Goal: Information Seeking & Learning: Compare options

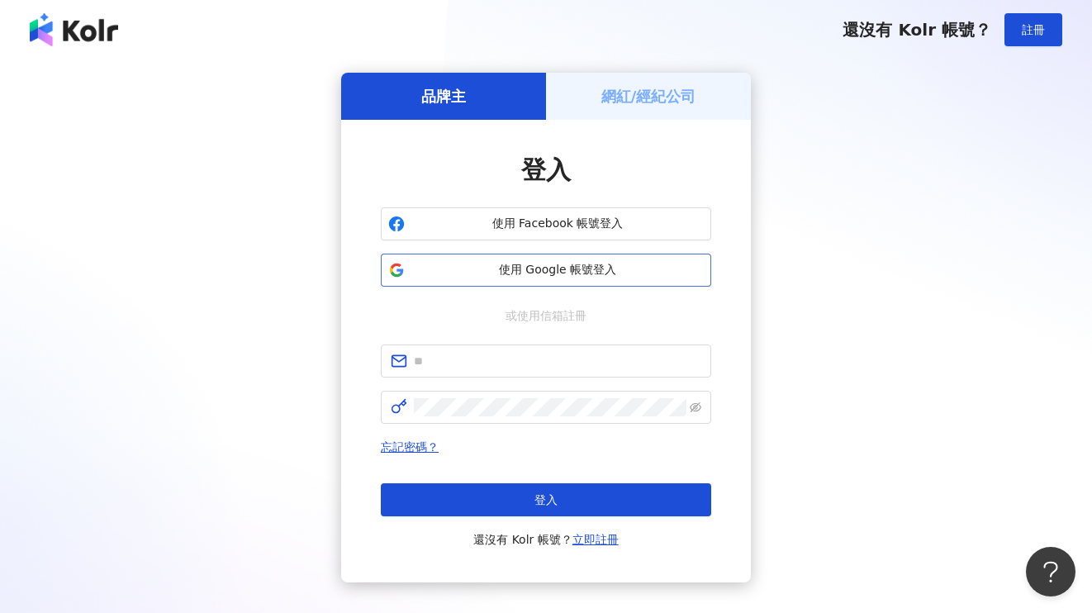
click at [563, 273] on span "使用 Google 帳號登入" at bounding box center [557, 270] width 292 height 17
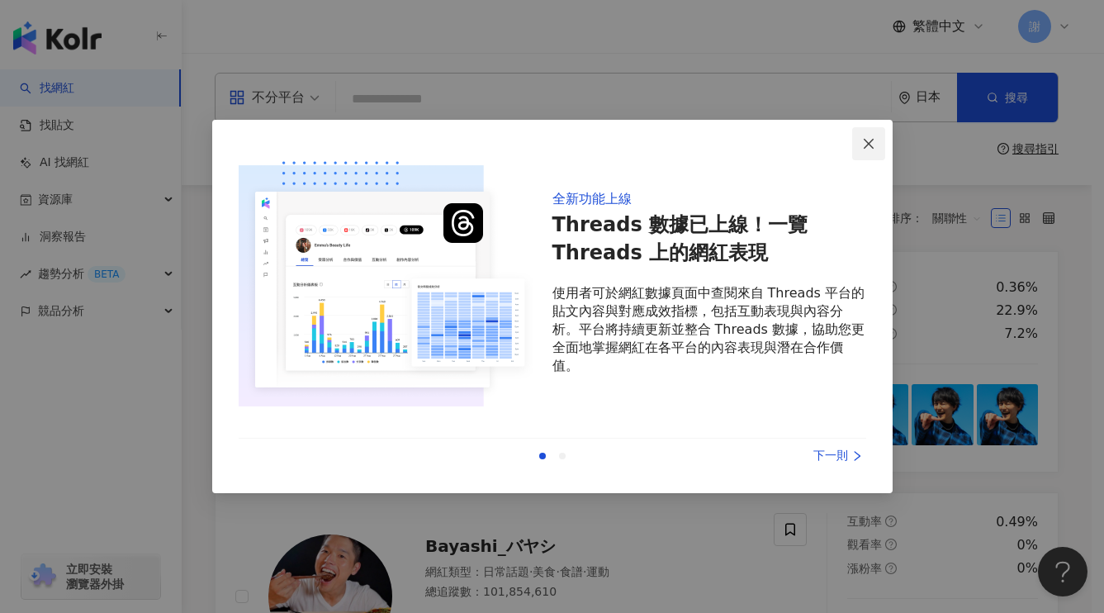
click at [869, 145] on icon "close" at bounding box center [868, 143] width 13 height 13
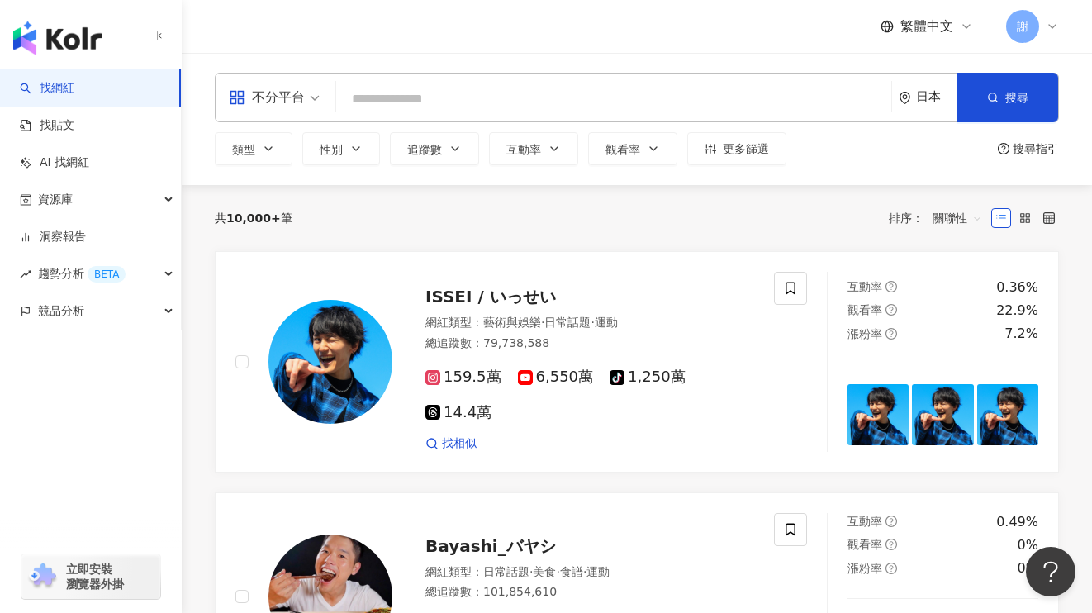
click at [698, 231] on div "共 10,000+ 筆 排序： 關聯性" at bounding box center [637, 218] width 844 height 66
click at [265, 158] on button "類型" at bounding box center [254, 148] width 78 height 33
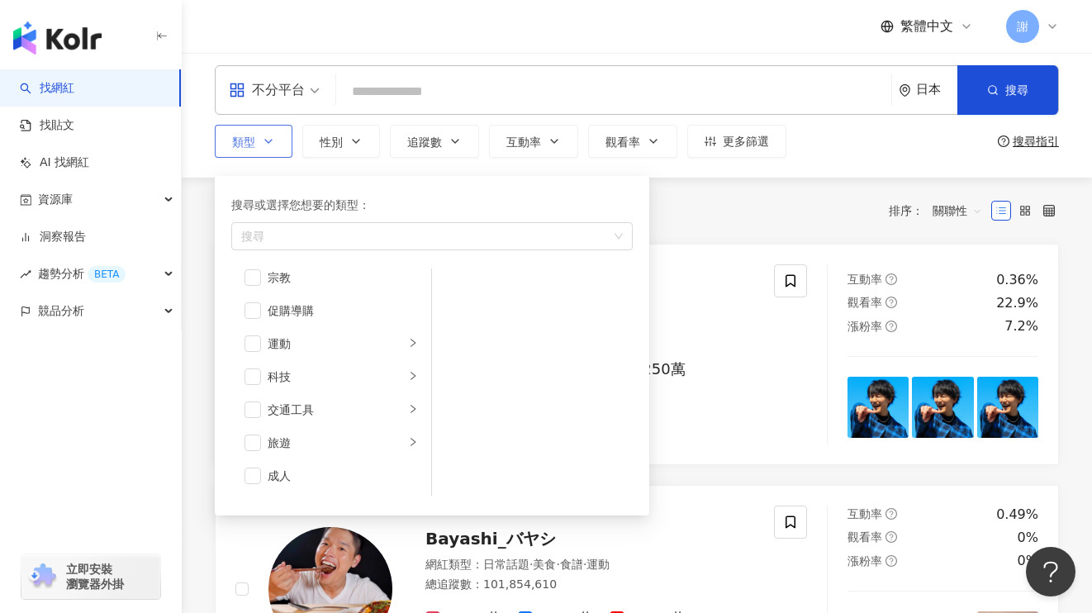
scroll to position [10, 0]
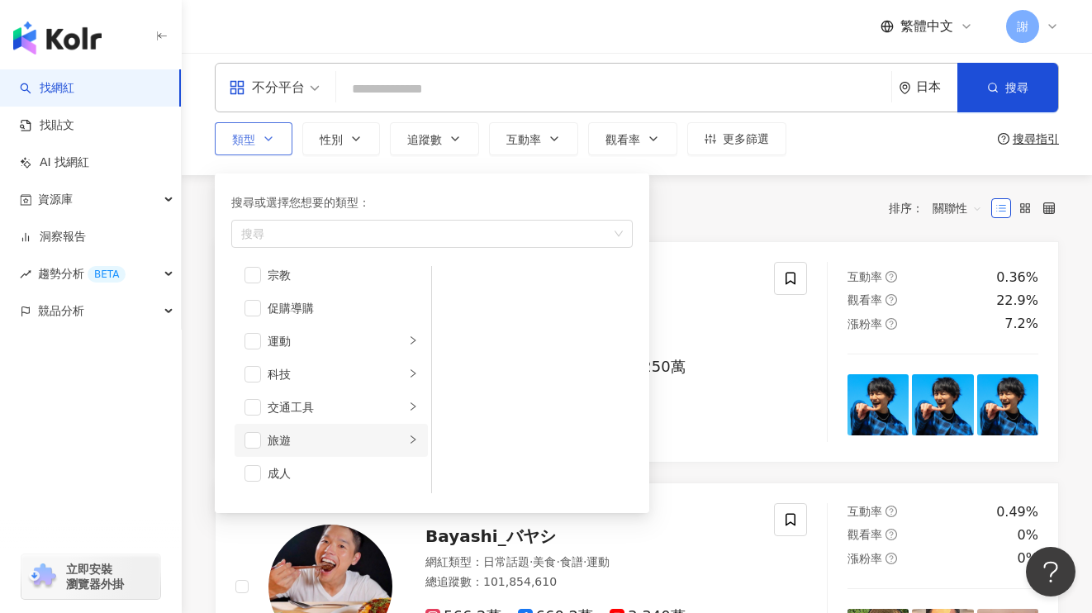
click at [340, 440] on div "旅遊" at bounding box center [336, 440] width 137 height 18
click at [508, 353] on div "日本旅遊" at bounding box center [543, 352] width 151 height 18
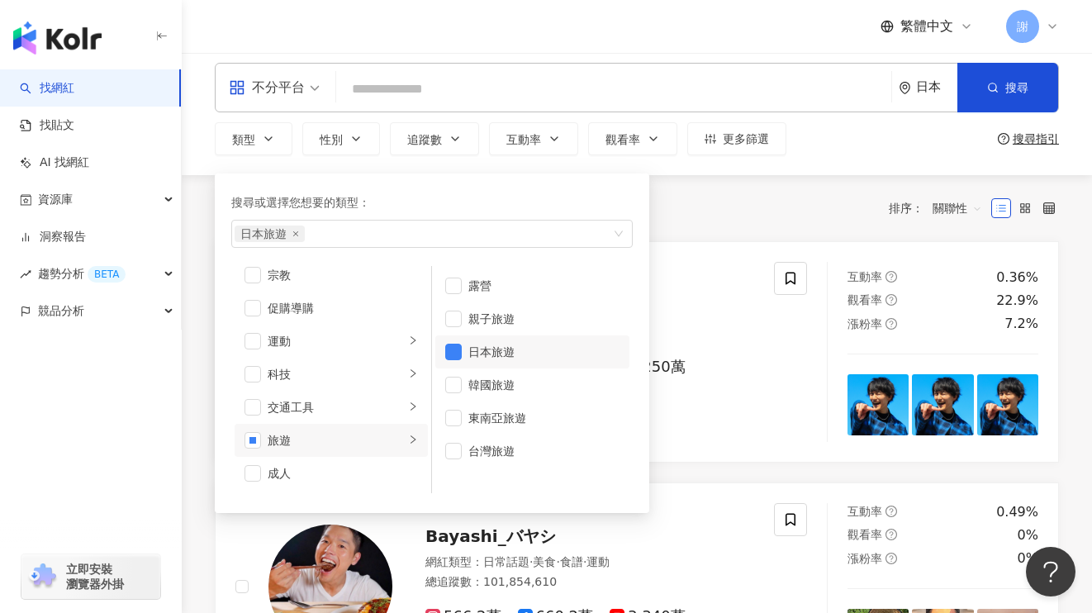
click at [681, 221] on div "共 10,000+ 筆 排序： 關聯性" at bounding box center [637, 208] width 844 height 26
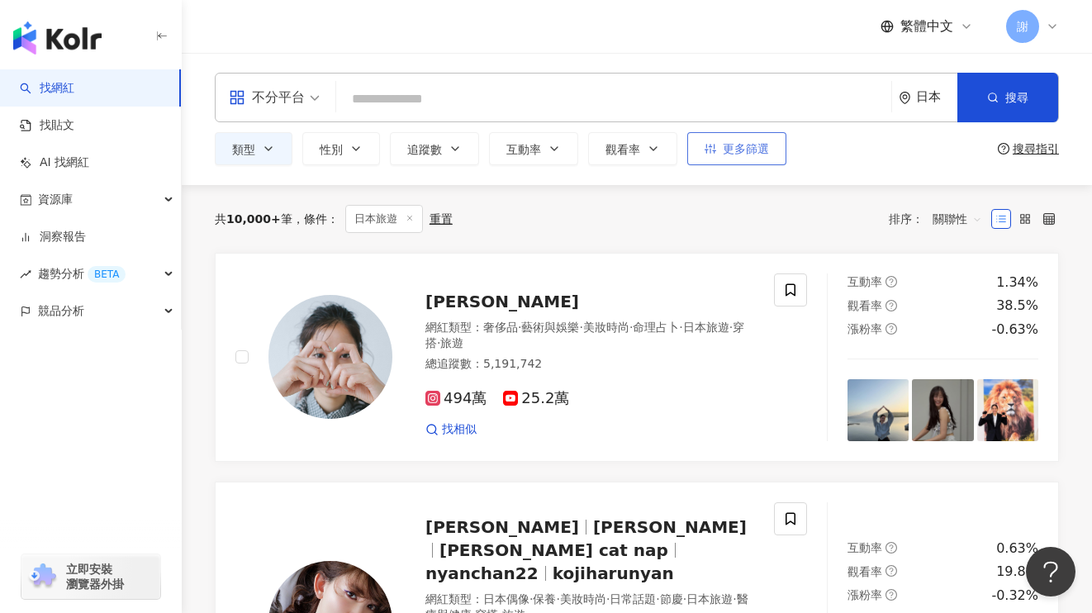
click at [730, 150] on span "更多篩選" at bounding box center [746, 148] width 46 height 13
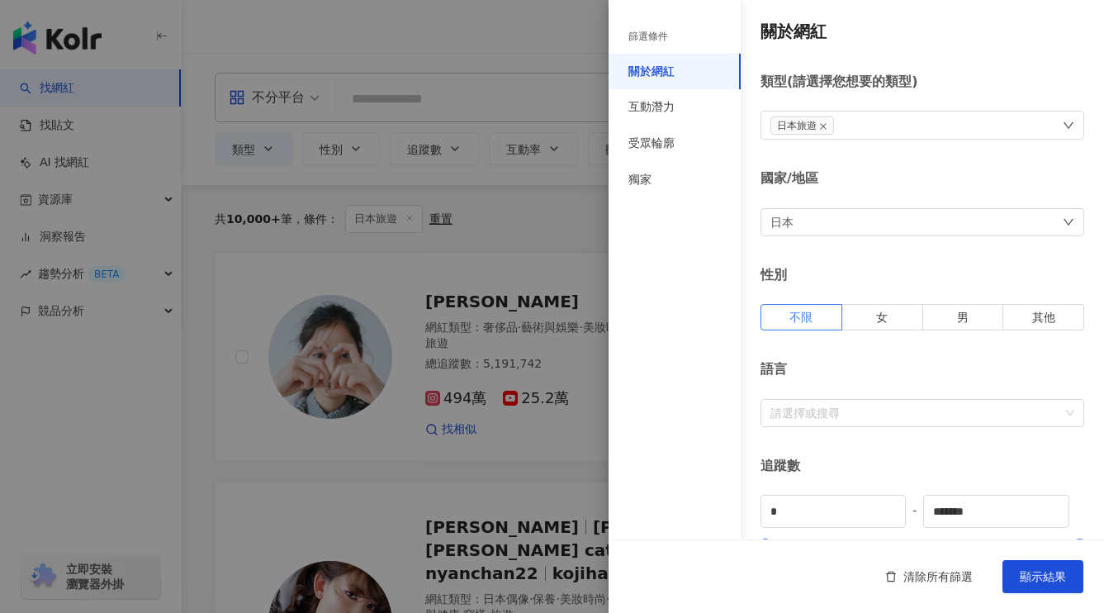
click at [838, 225] on div "日本" at bounding box center [923, 222] width 324 height 28
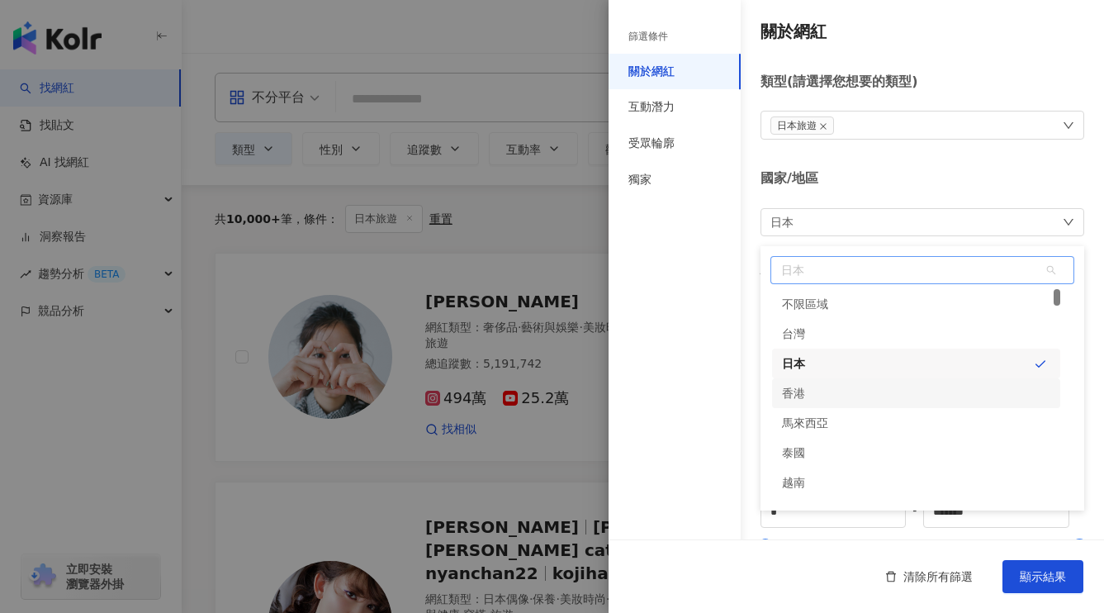
click at [875, 396] on div "香港" at bounding box center [916, 393] width 288 height 30
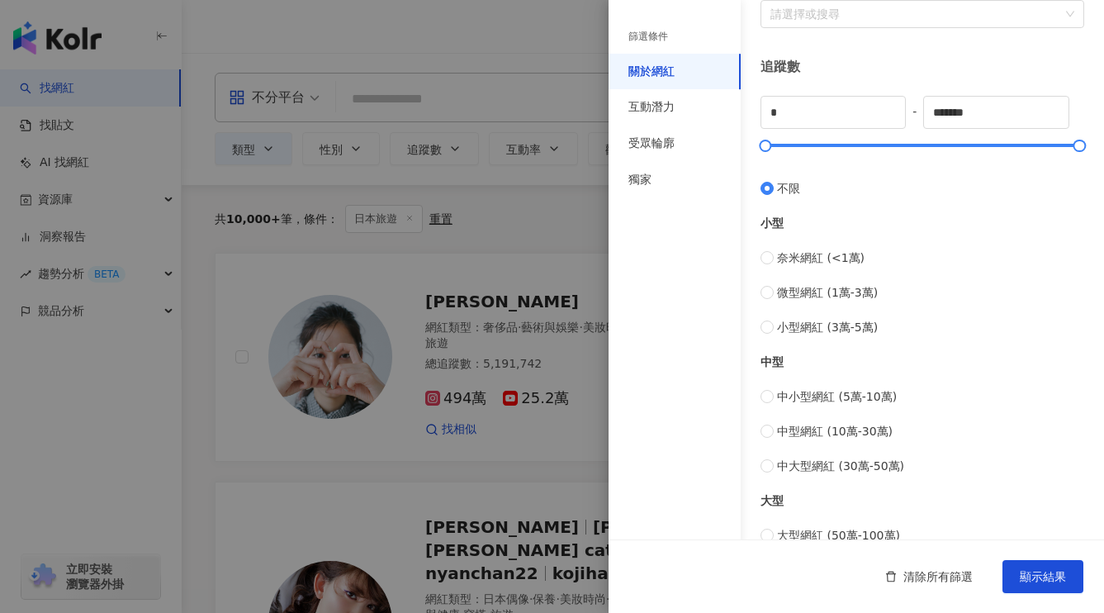
scroll to position [457, 0]
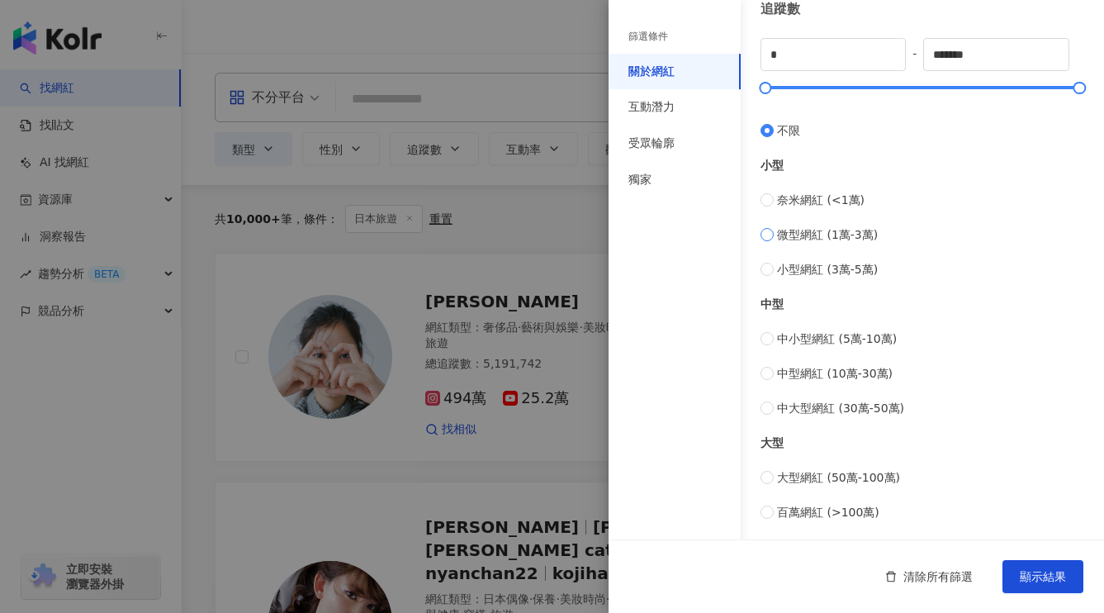
type input "*****"
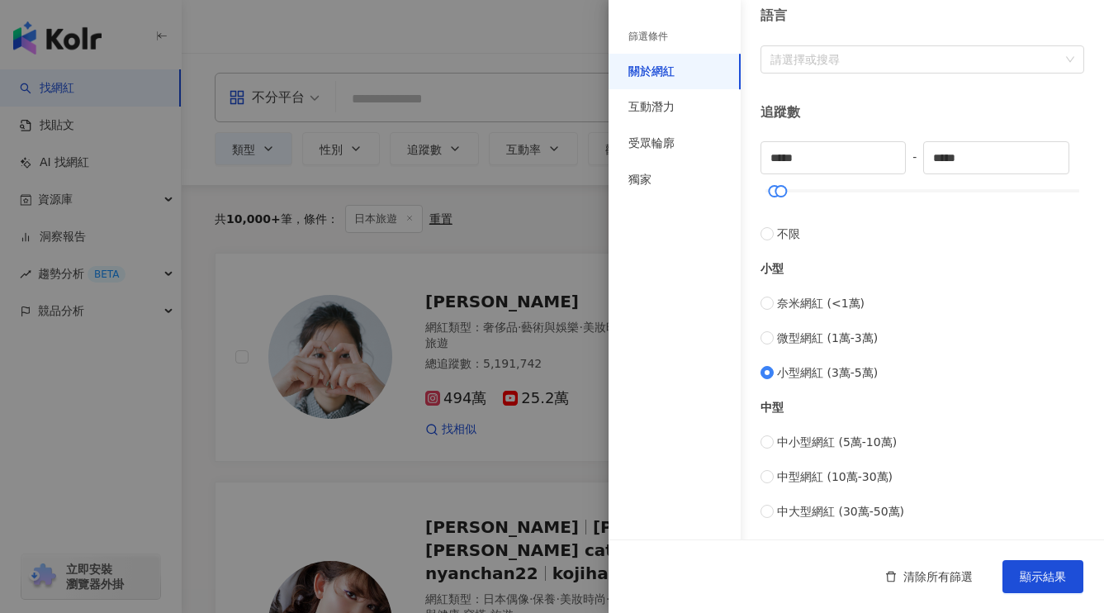
scroll to position [340, 0]
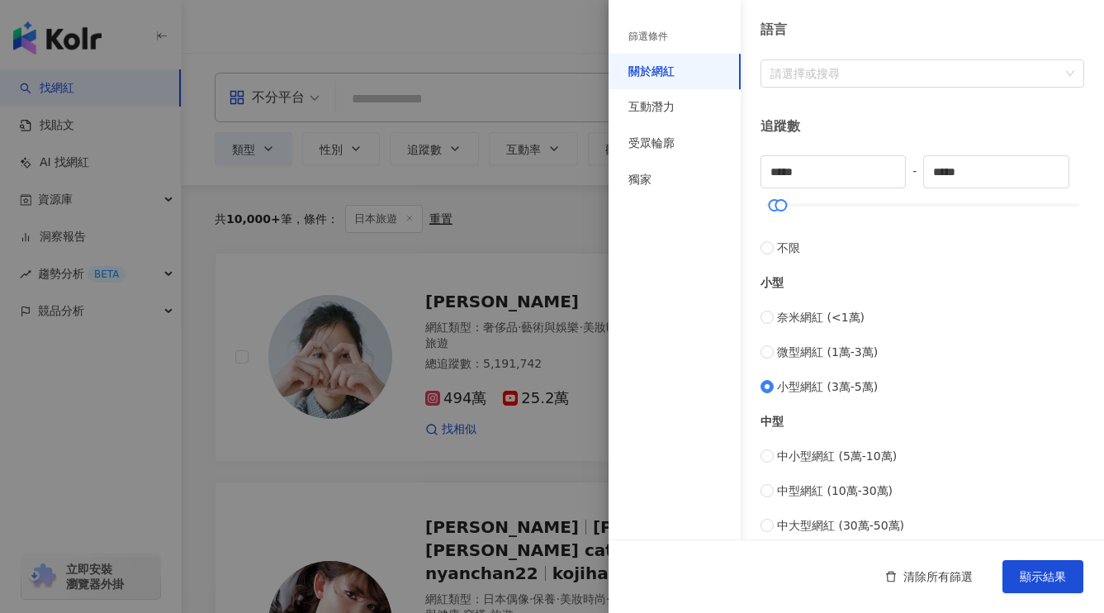
type input "*****"
drag, startPoint x: 786, startPoint y: 204, endPoint x: 909, endPoint y: 217, distance: 123.8
click at [909, 217] on div "***** - ****** 不限 小型 奈米網紅 (<1萬) 微型網紅 (1萬-3萬) 小型網紅 (3萬-5萬) 中型 中小型網紅 (5萬-10萬) 中型網…" at bounding box center [923, 396] width 324 height 483
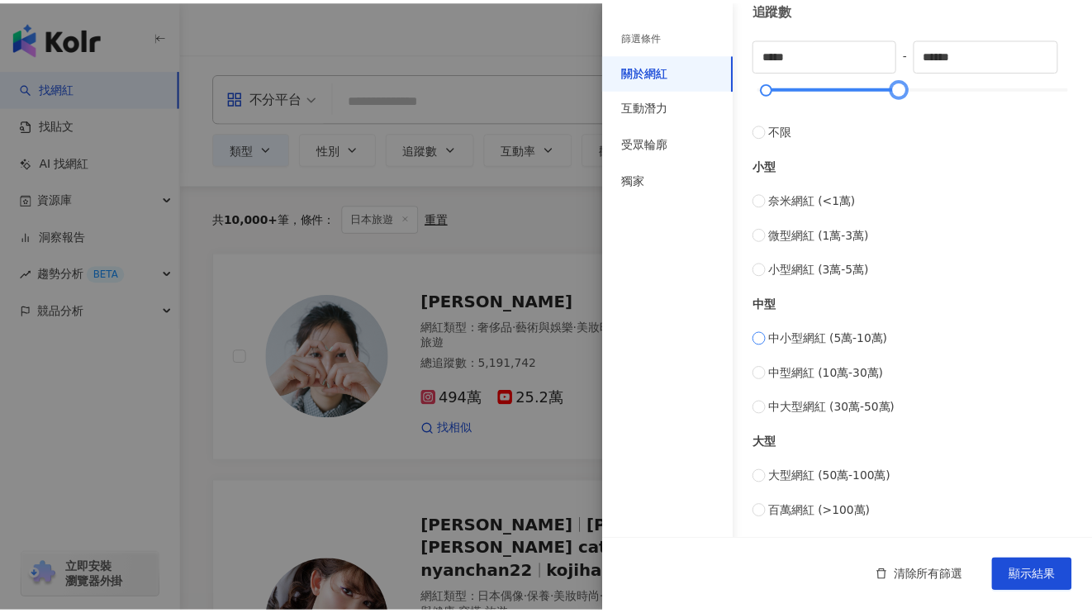
scroll to position [293, 0]
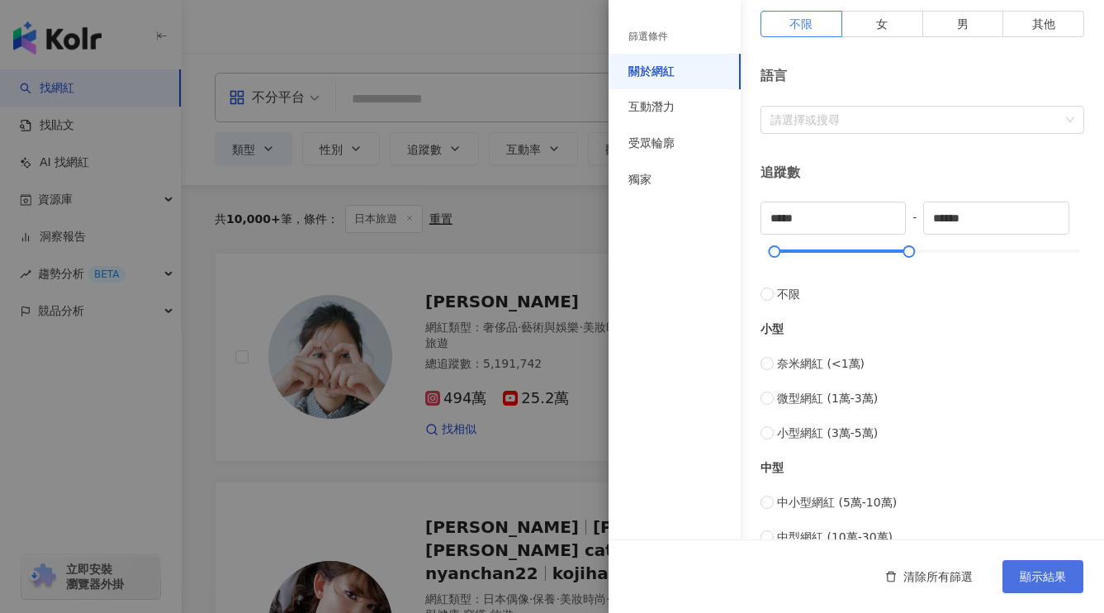
click at [1034, 572] on span "顯示結果" at bounding box center [1043, 576] width 46 height 13
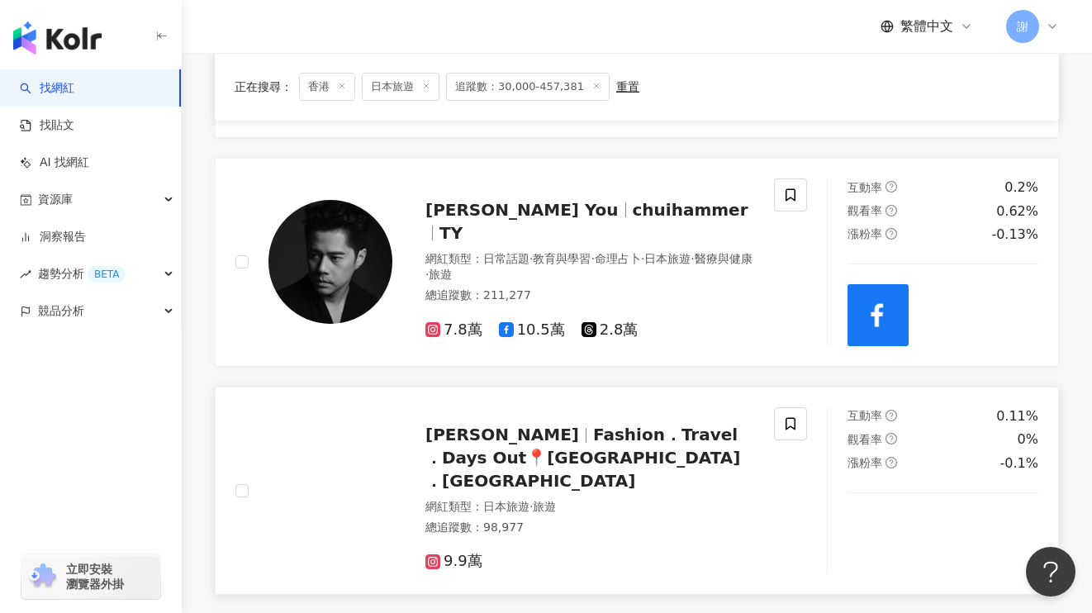
scroll to position [380, 0]
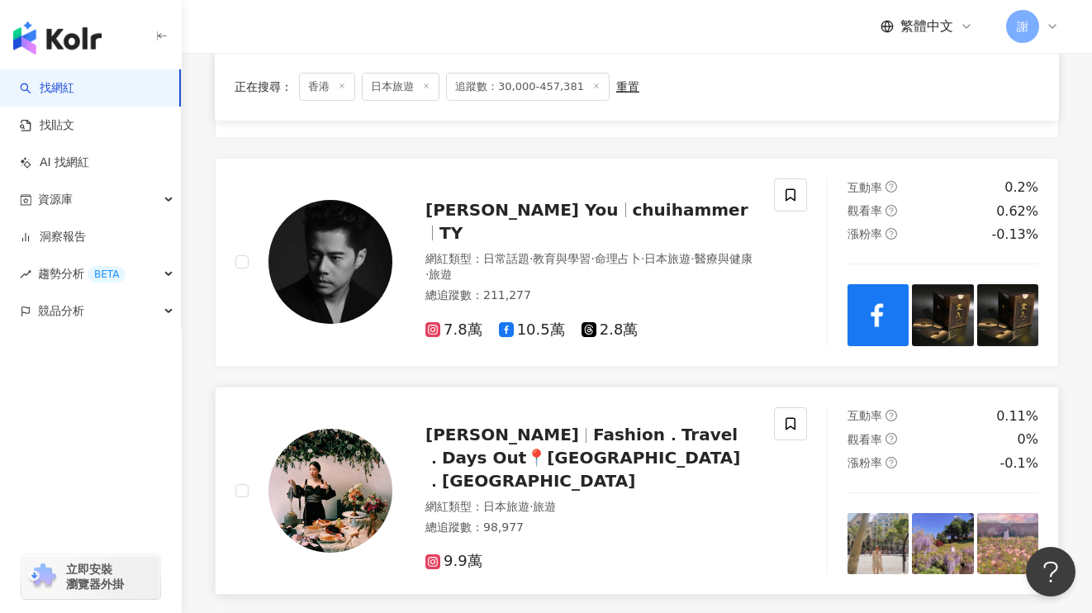
click at [605, 425] on span "Fashion．Travel ．Days Out📍Surrey ．London" at bounding box center [582, 458] width 315 height 66
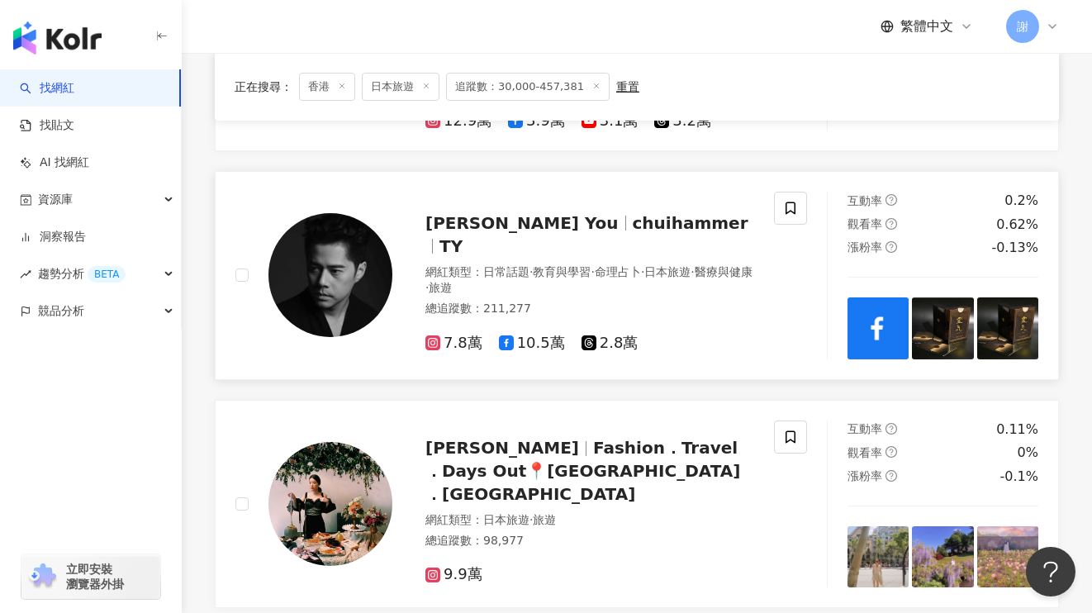
scroll to position [23, 0]
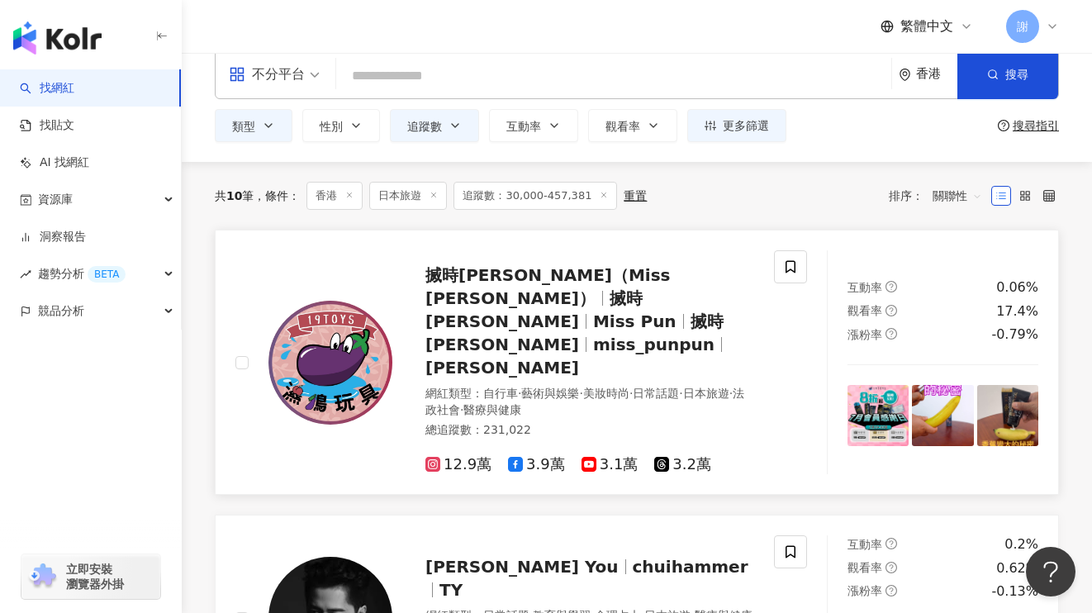
click at [642, 335] on span "miss_punpun" at bounding box center [653, 345] width 121 height 20
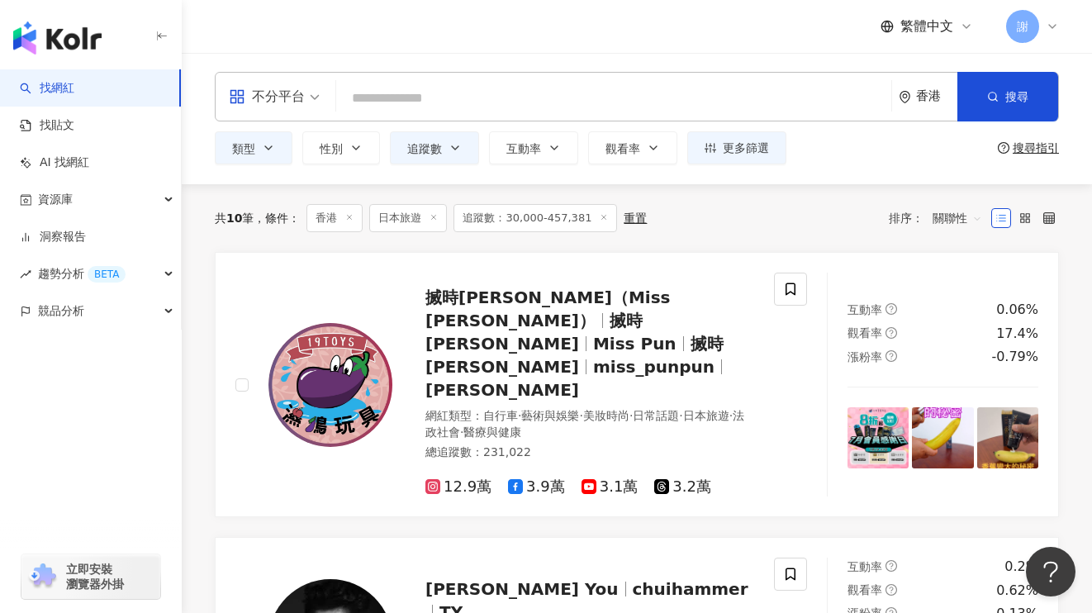
scroll to position [0, 0]
click at [630, 221] on div "重置" at bounding box center [635, 218] width 23 height 13
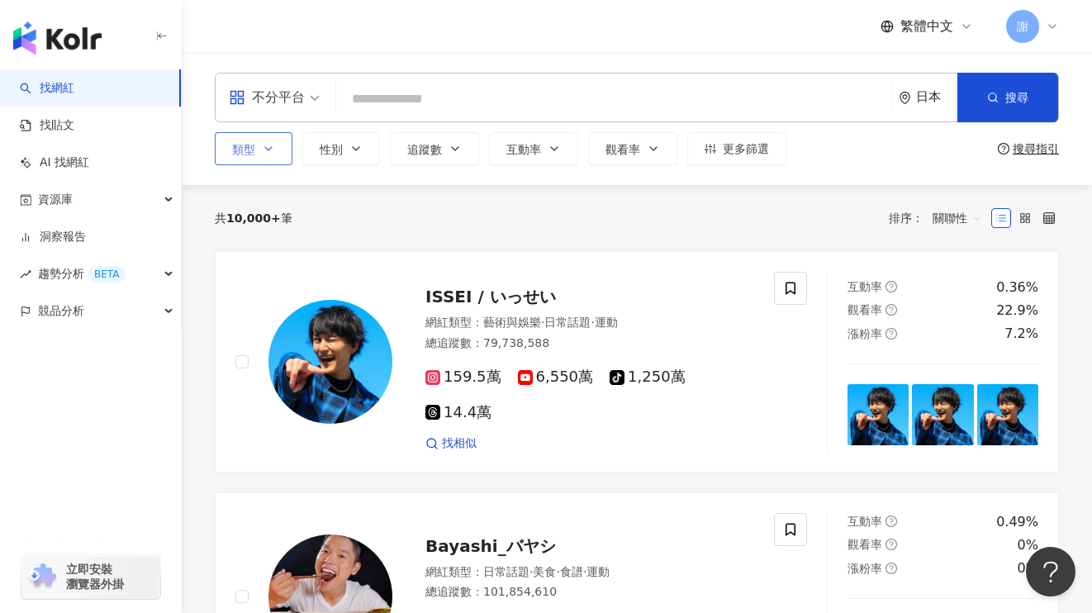
click at [223, 150] on button "類型" at bounding box center [254, 148] width 78 height 33
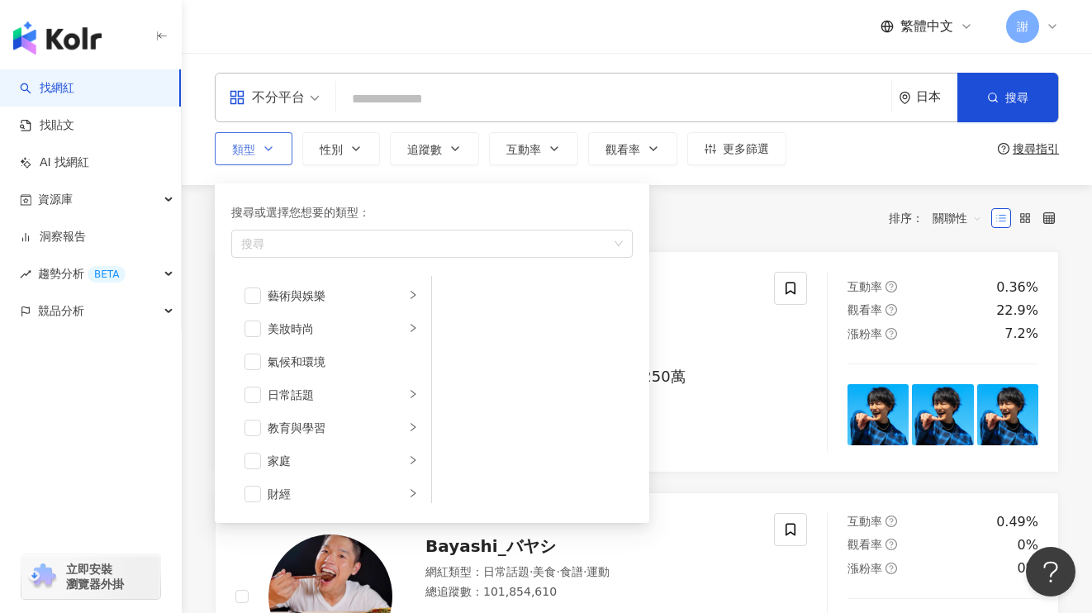
click at [246, 149] on span "類型" at bounding box center [243, 149] width 23 height 13
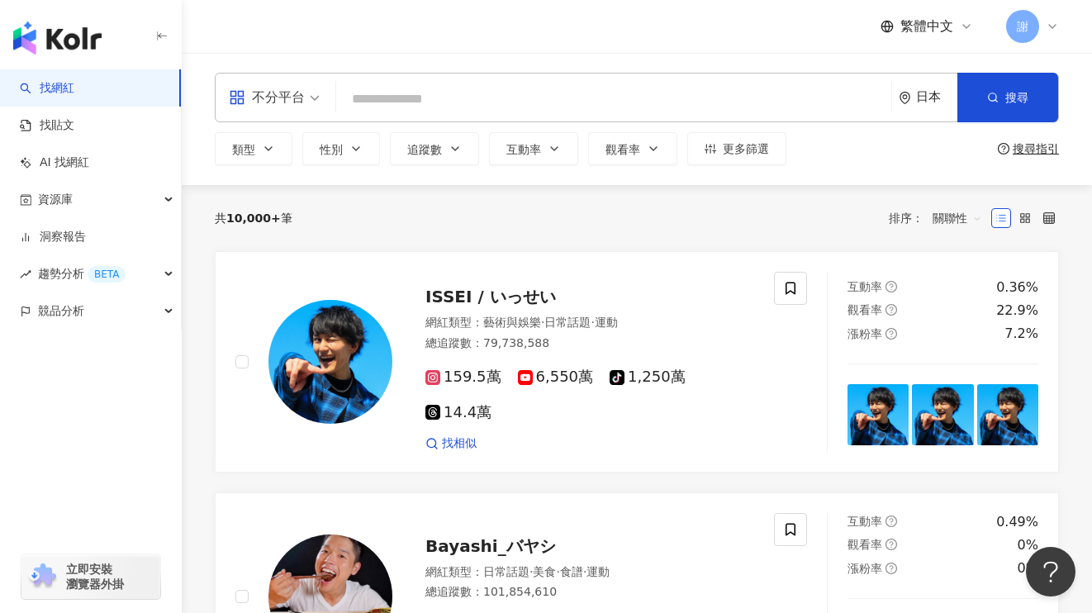
click at [923, 102] on div "日本" at bounding box center [936, 97] width 41 height 14
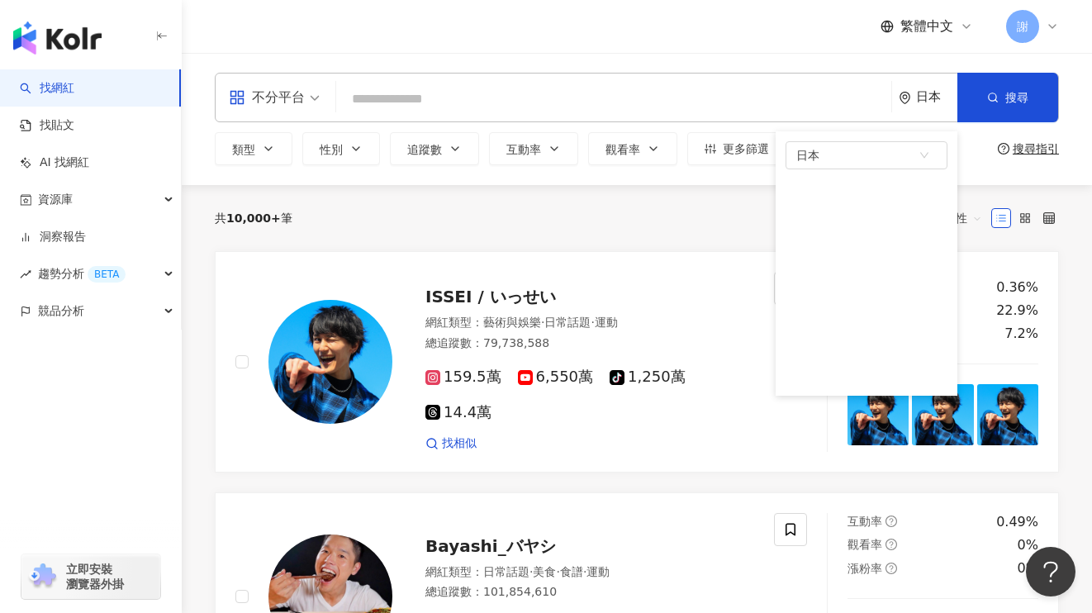
click at [739, 210] on div "共 10,000+ 筆 排序： 關聯性" at bounding box center [637, 218] width 844 height 26
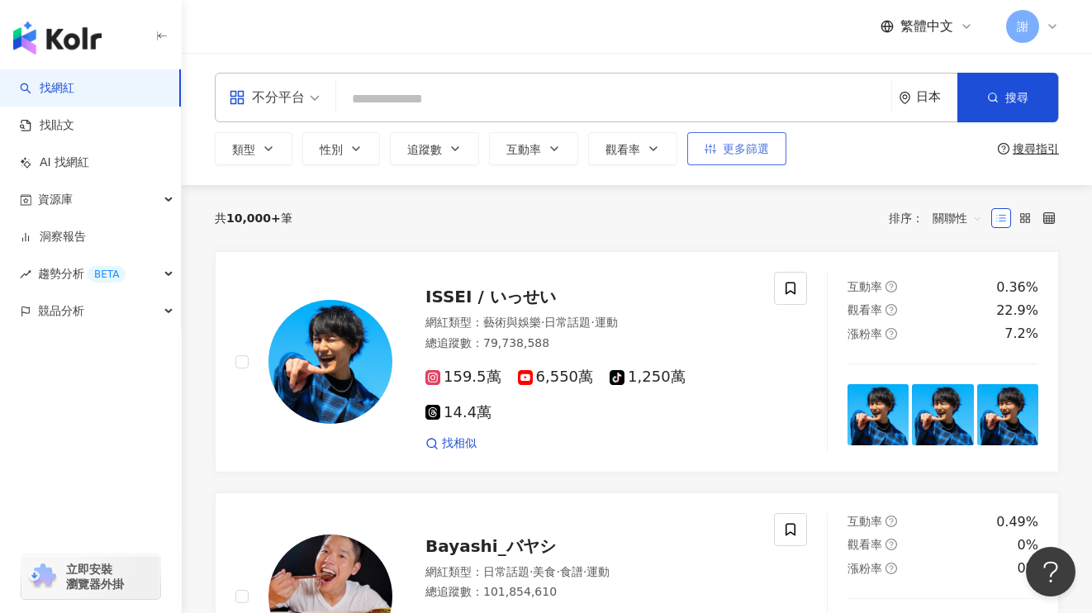
click at [750, 153] on span "更多篩選" at bounding box center [746, 148] width 46 height 13
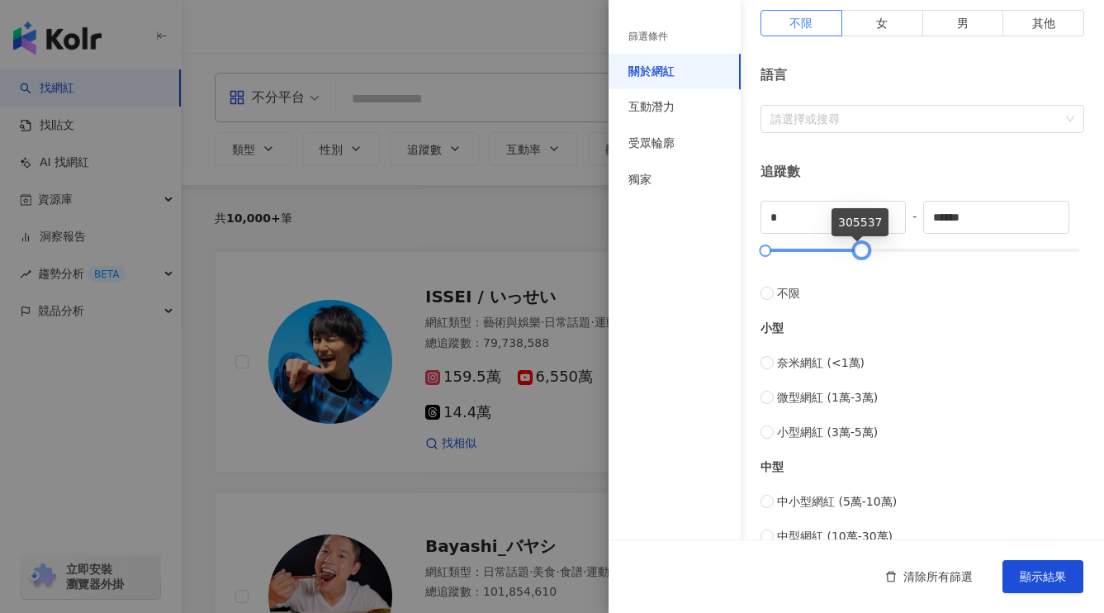
drag, startPoint x: 1041, startPoint y: 249, endPoint x: 853, endPoint y: 250, distance: 188.4
click at [857, 250] on div at bounding box center [861, 250] width 9 height 9
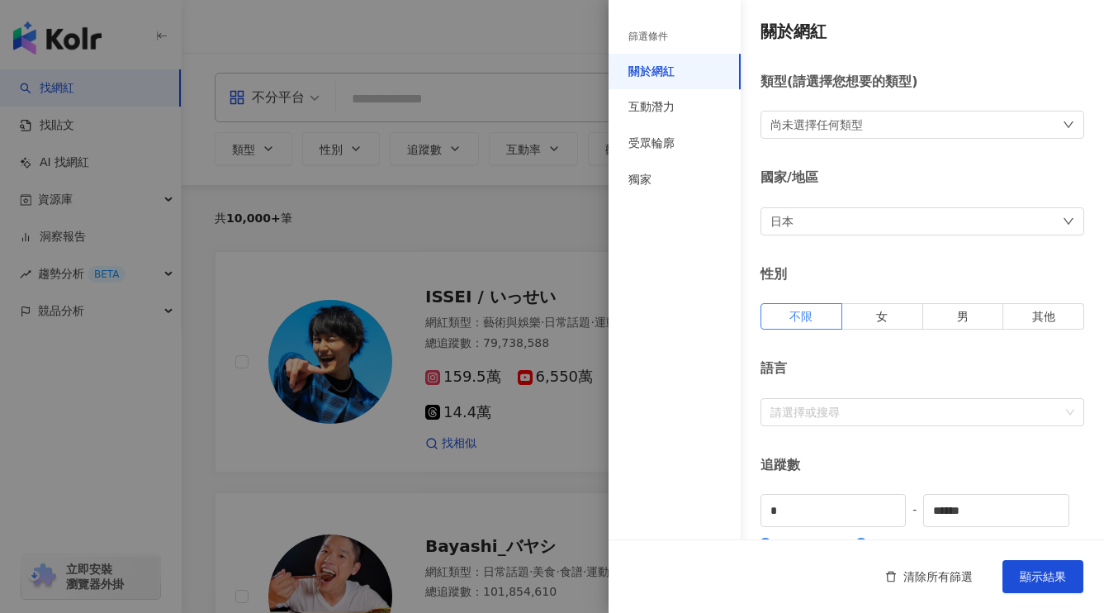
click at [957, 228] on div "日本" at bounding box center [923, 221] width 324 height 28
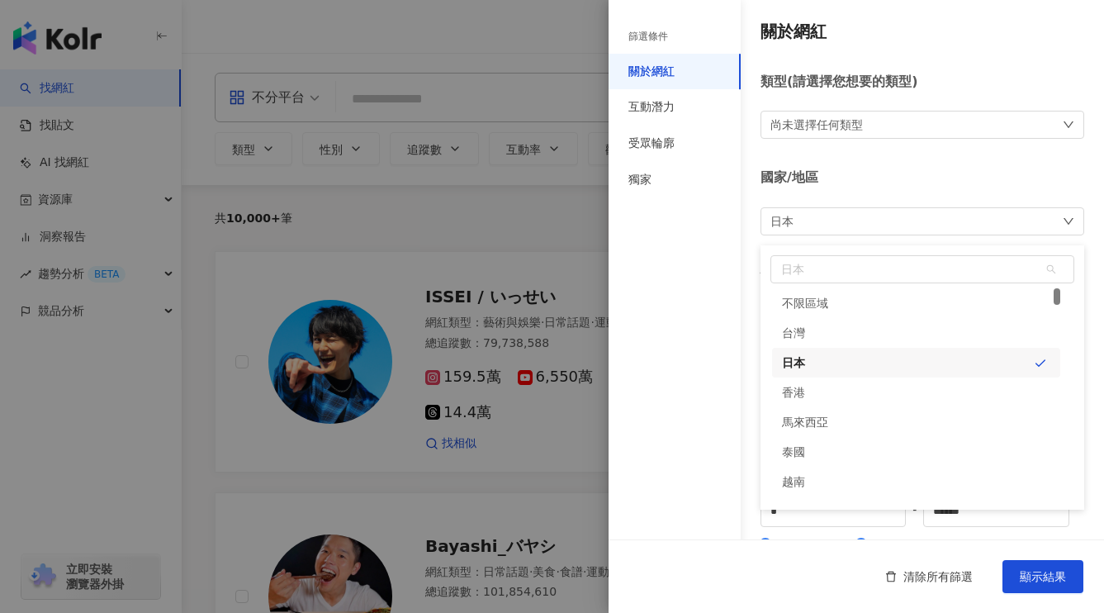
click at [960, 225] on div "日本 日本 tw jp hk 不限區域 台灣 日本 香港 馬來西亞 泰國 越南 新加坡" at bounding box center [923, 221] width 324 height 28
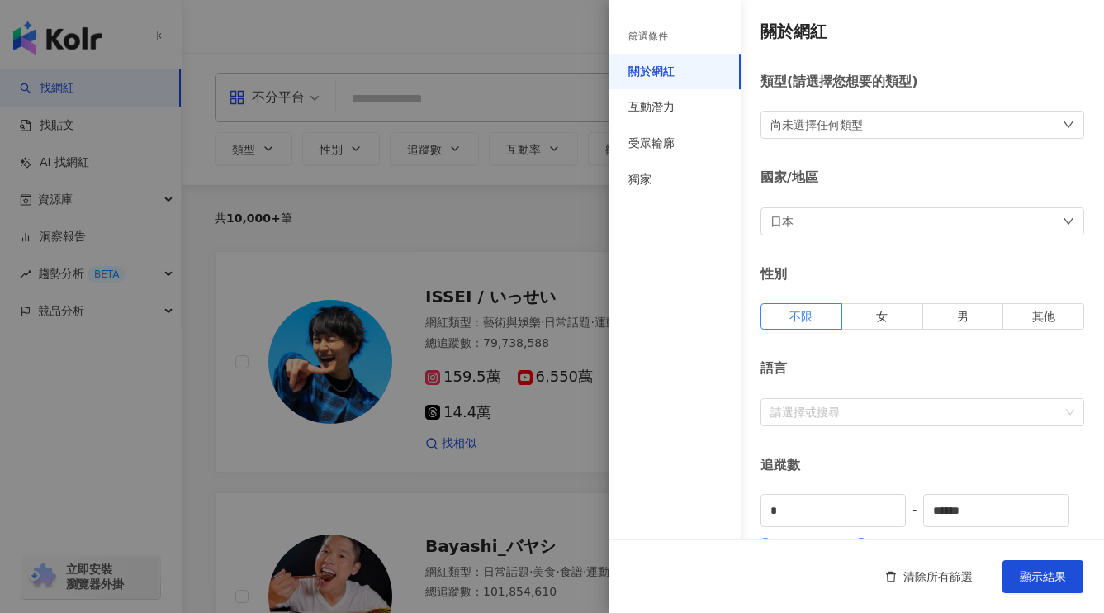
click at [992, 122] on div "尚未選擇任何類型" at bounding box center [923, 125] width 324 height 28
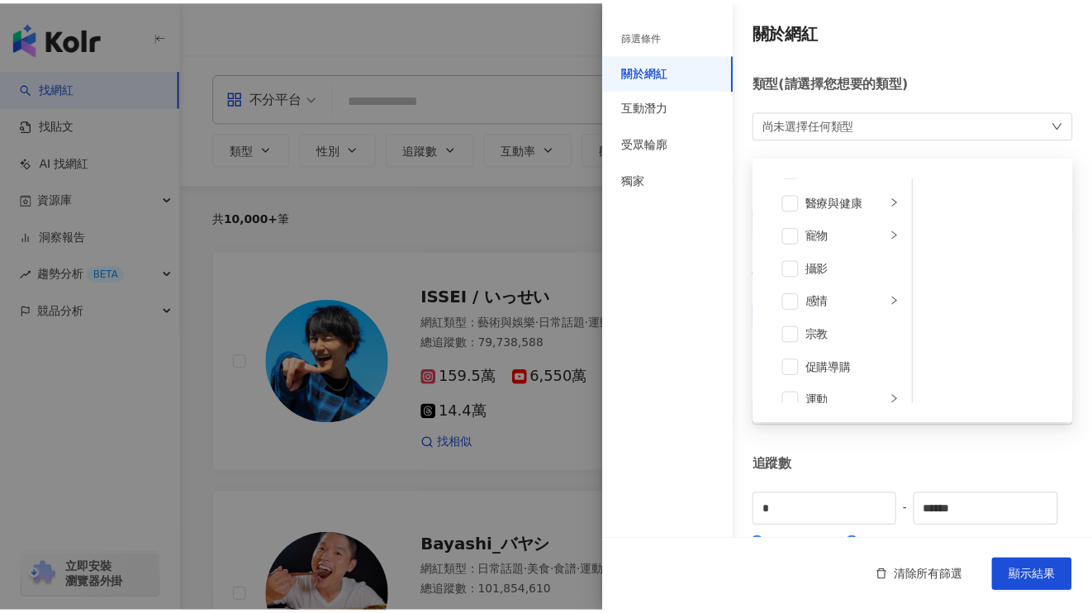
scroll to position [572, 0]
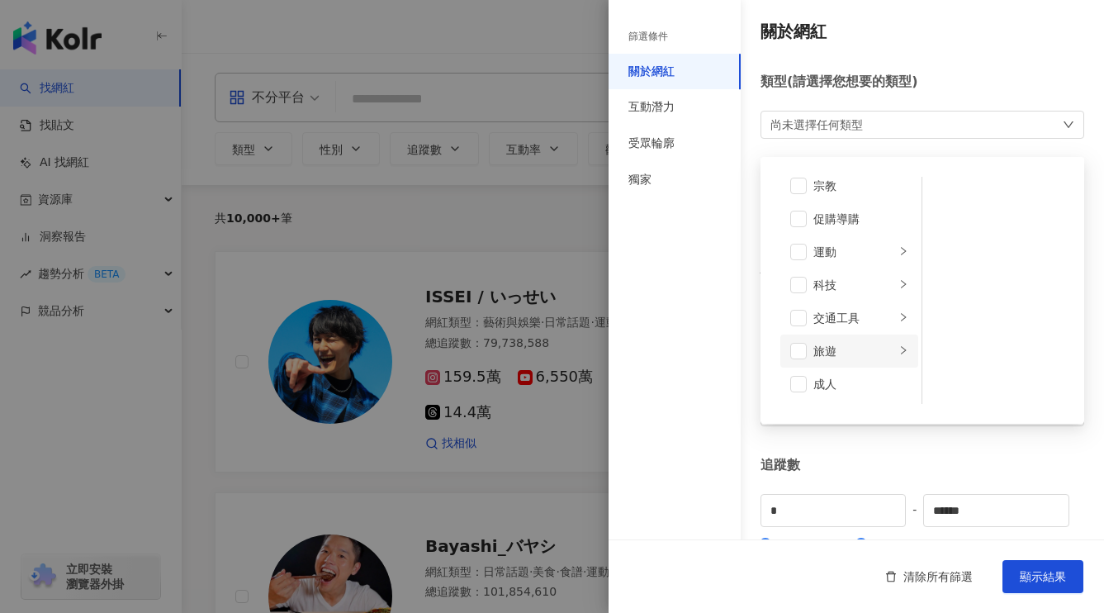
click at [851, 349] on div "旅遊" at bounding box center [855, 351] width 82 height 18
click at [801, 351] on span at bounding box center [799, 351] width 17 height 17
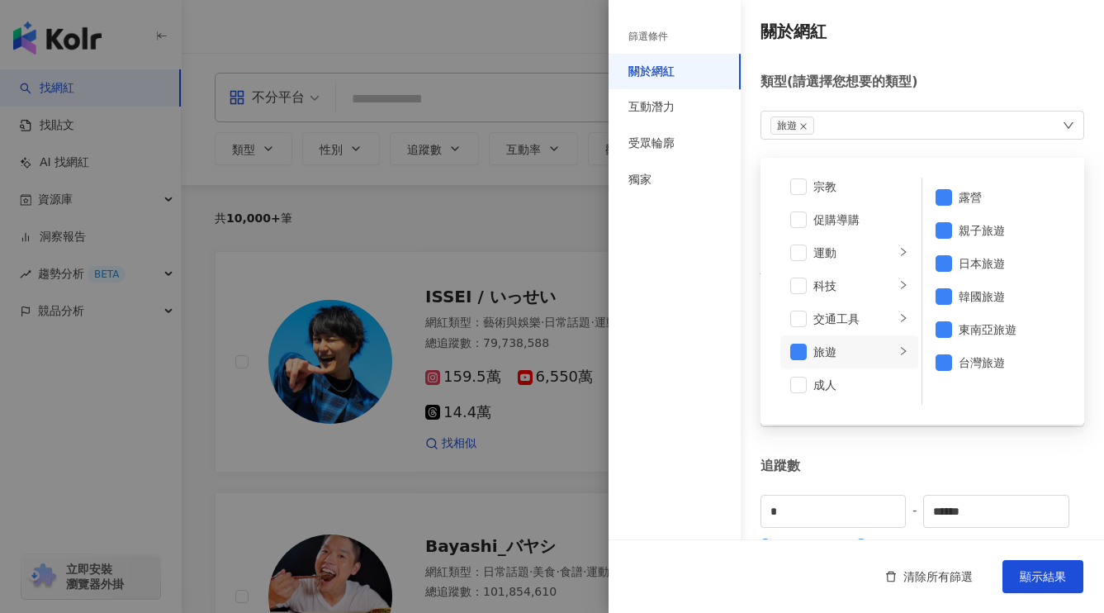
click at [957, 437] on div "關於網紅 類型 ( 請選擇您想要的類型 ) 旅遊 藝術與娛樂 美妝時尚 氣候和環境 日常話題 教育與學習 家庭 財經 美食 命理占卜 遊戲 法政社會 生活風格…" at bounding box center [857, 499] width 496 height 998
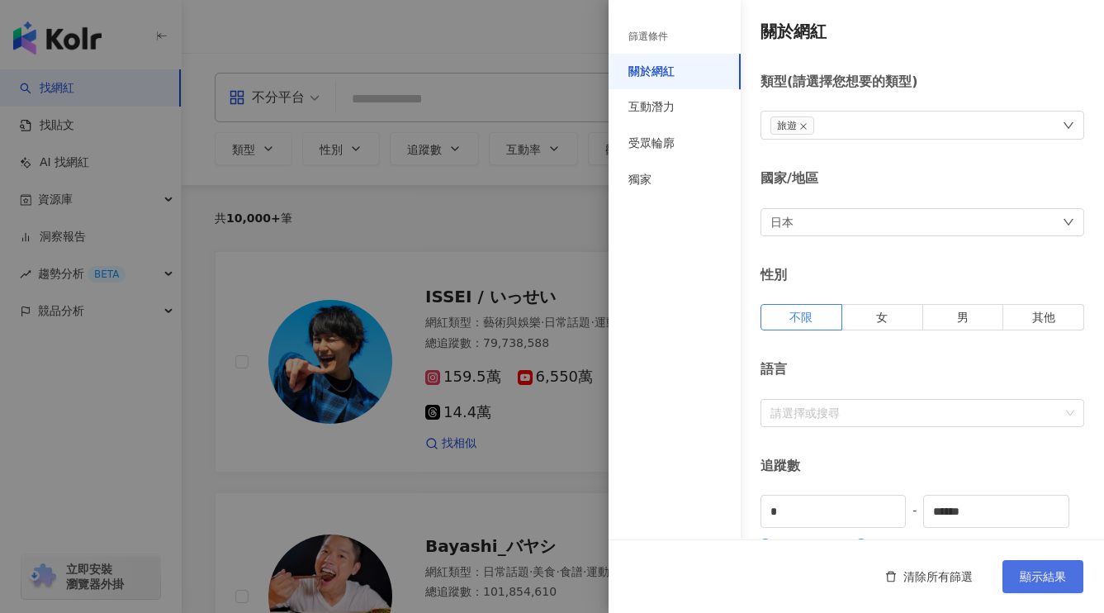
click at [1044, 576] on span "顯示結果" at bounding box center [1043, 576] width 46 height 13
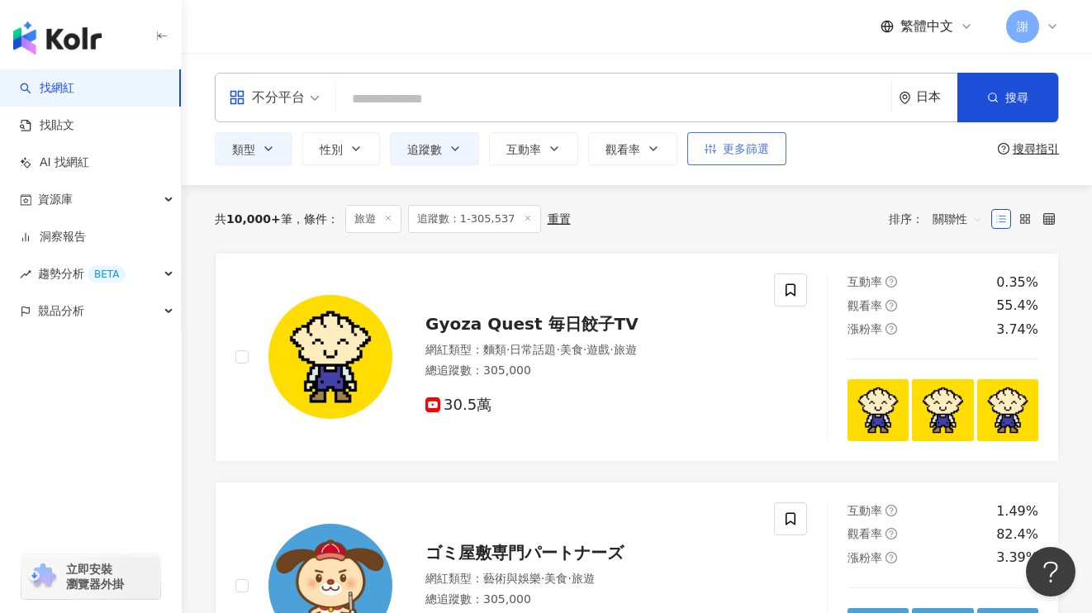
click at [715, 158] on button "更多篩選" at bounding box center [736, 148] width 99 height 33
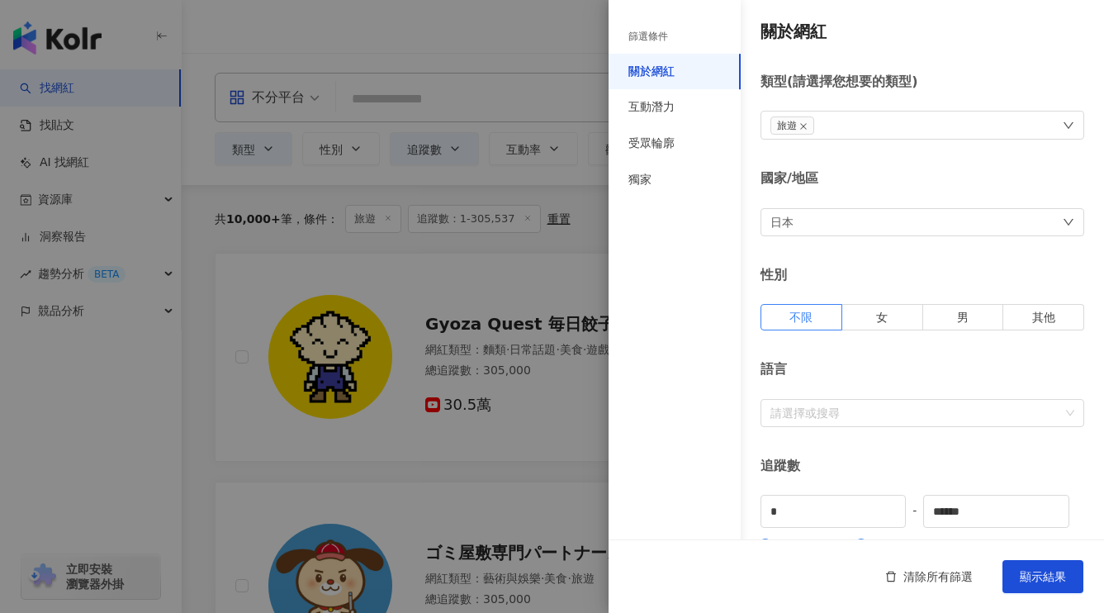
click at [898, 234] on div "日本" at bounding box center [923, 222] width 324 height 28
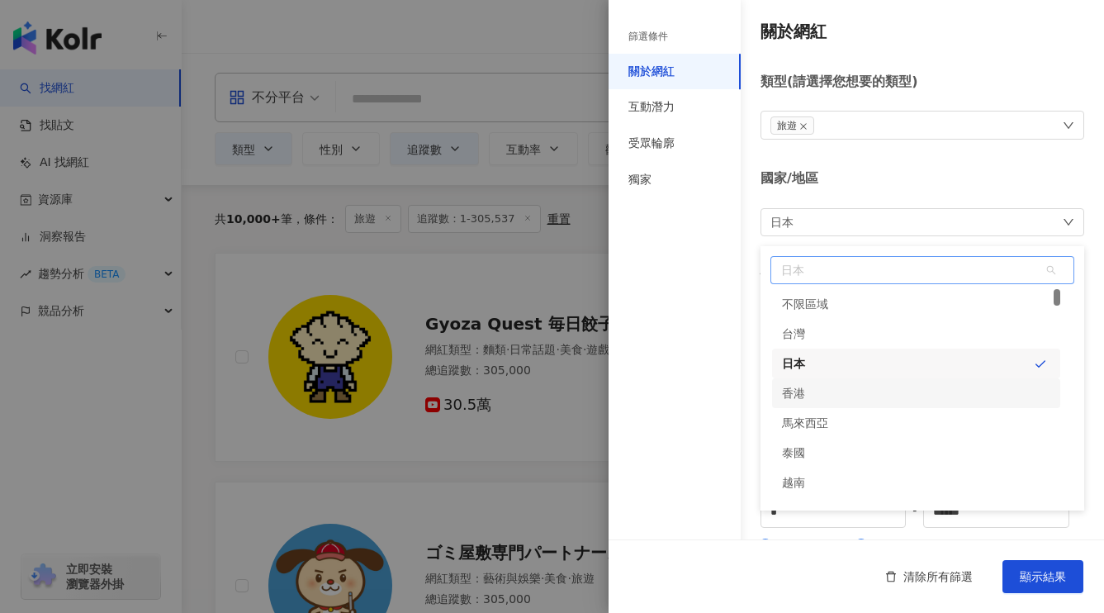
click at [872, 399] on div "香港" at bounding box center [916, 393] width 288 height 30
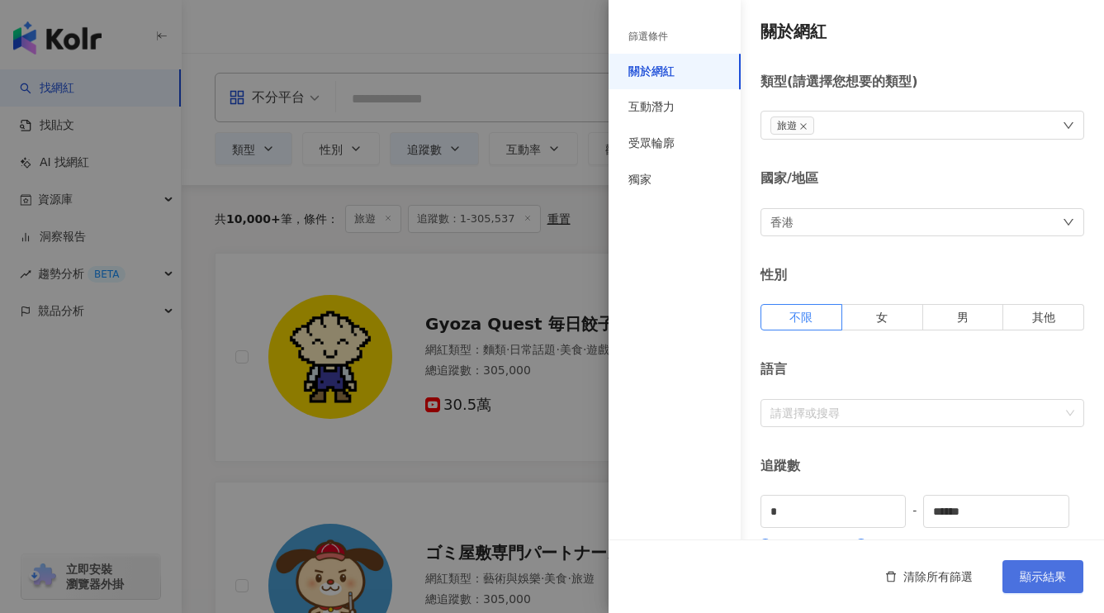
click at [1052, 571] on span "顯示結果" at bounding box center [1043, 576] width 46 height 13
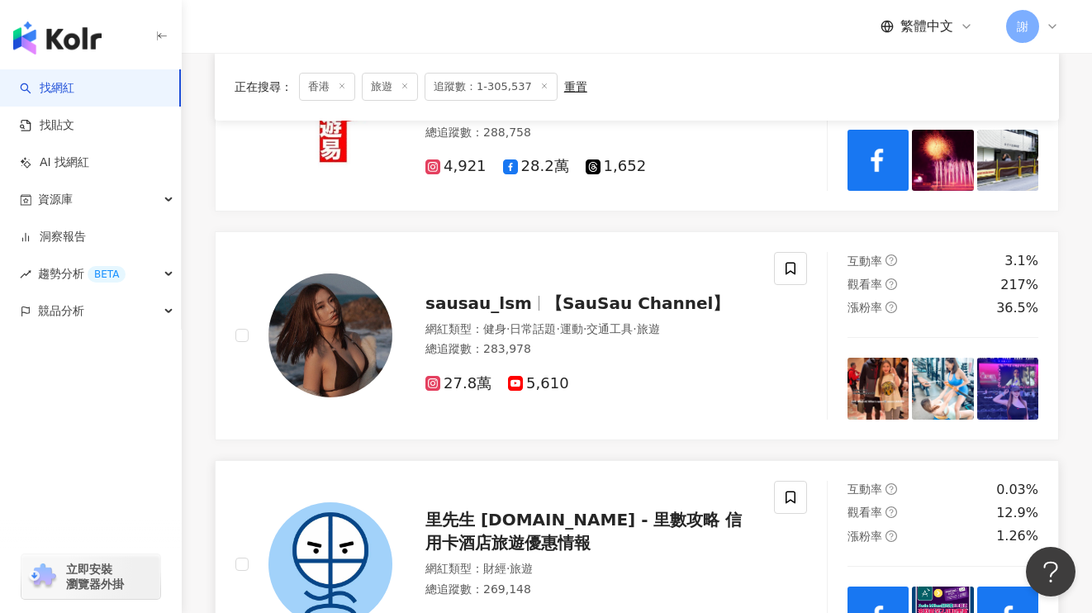
scroll to position [366, 0]
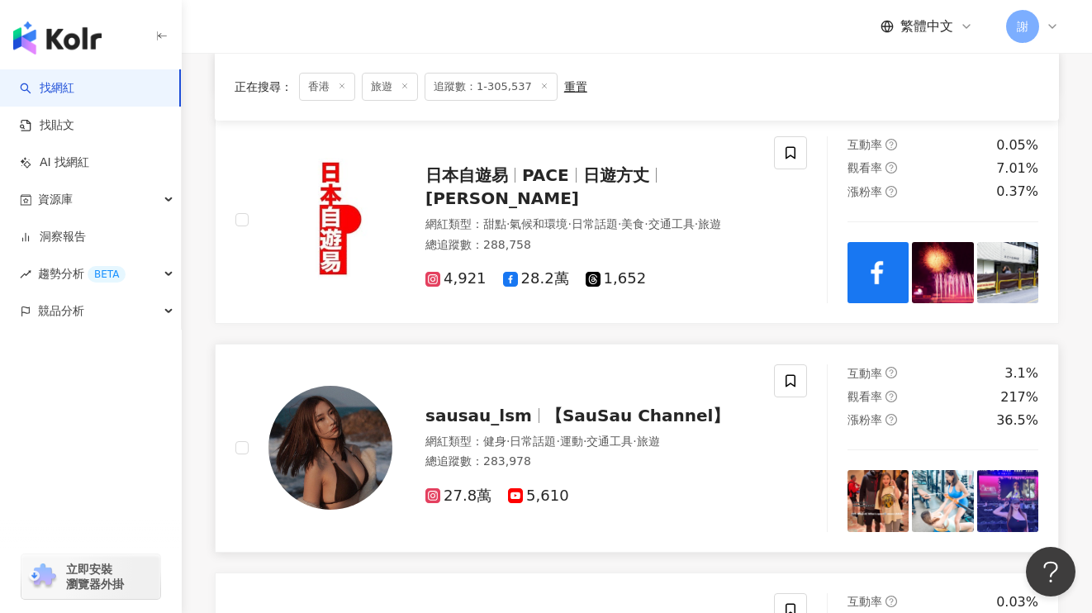
click at [663, 416] on span "【SauSau Channel】" at bounding box center [638, 416] width 184 height 20
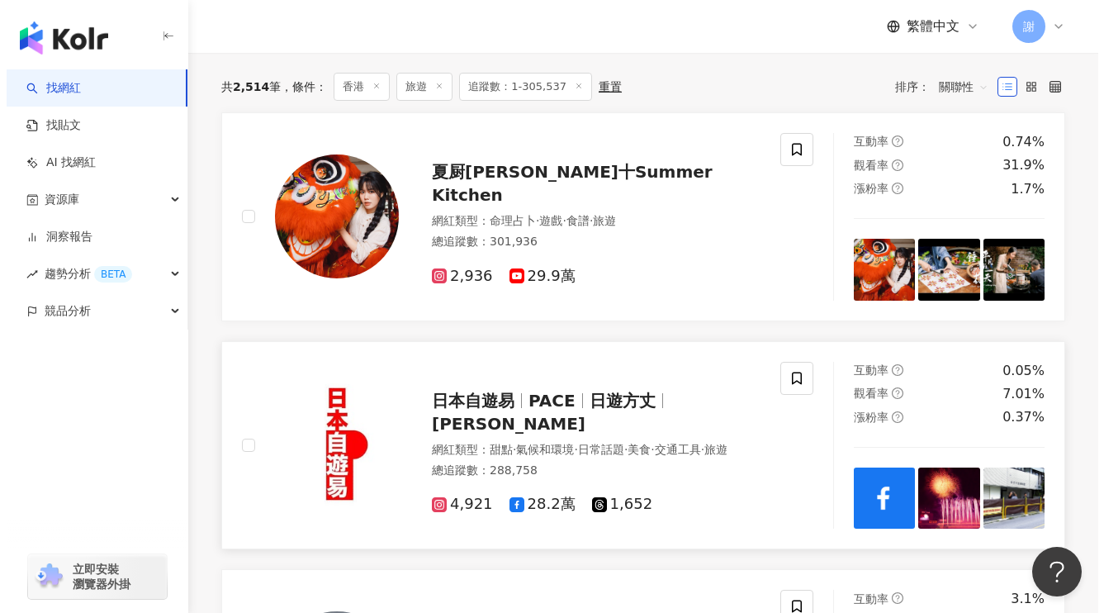
scroll to position [0, 0]
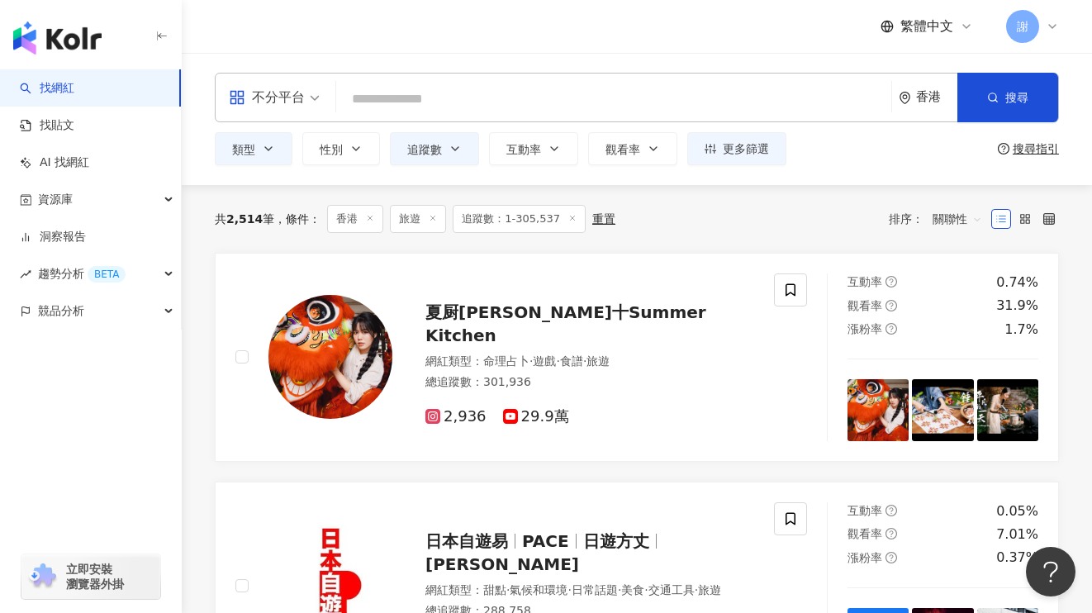
click at [1007, 147] on icon "question-circle" at bounding box center [1004, 149] width 12 height 12
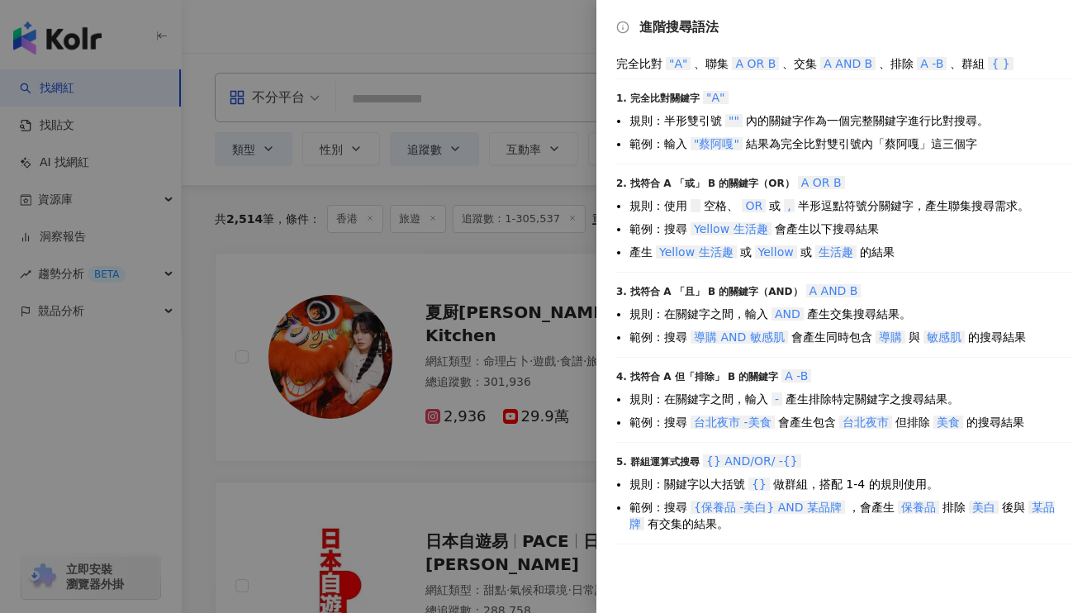
click at [531, 38] on div at bounding box center [546, 306] width 1092 height 613
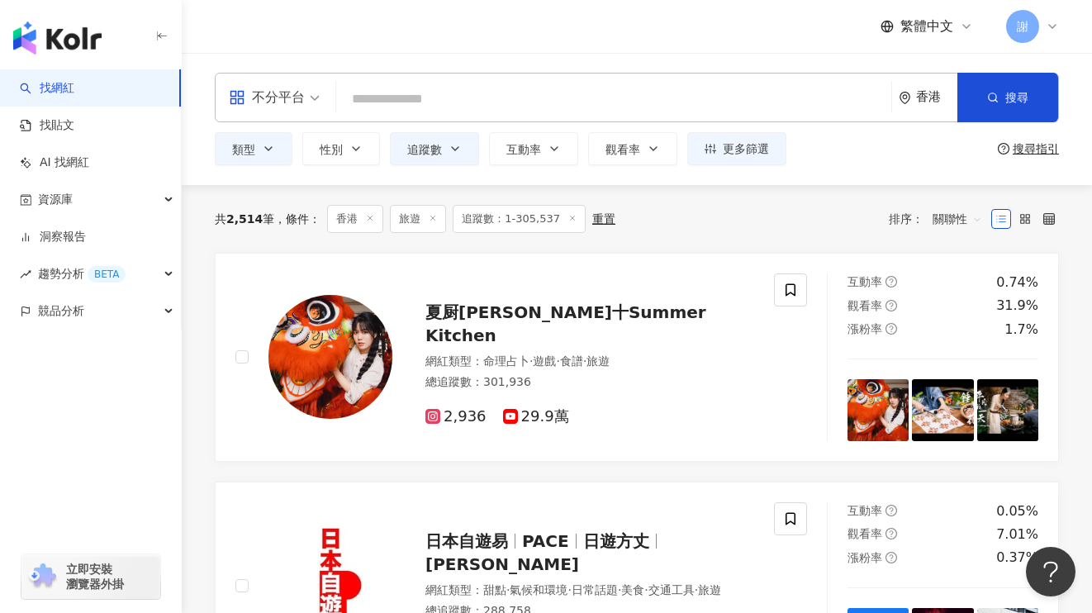
click at [922, 106] on div "香港" at bounding box center [928, 98] width 59 height 48
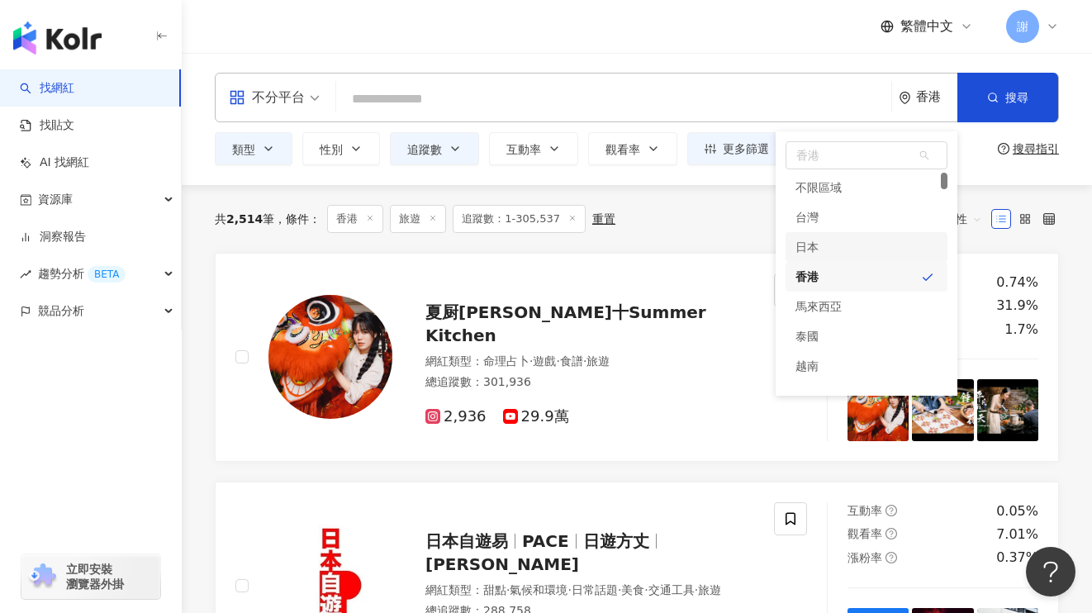
click at [894, 254] on div "日本" at bounding box center [867, 247] width 162 height 30
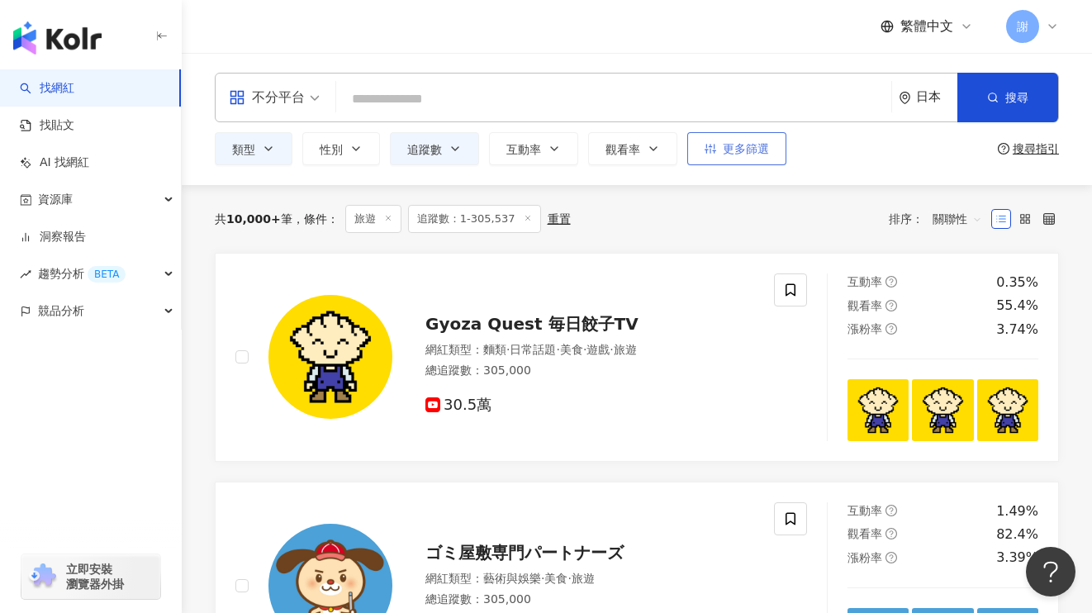
click at [743, 160] on button "更多篩選" at bounding box center [736, 148] width 99 height 33
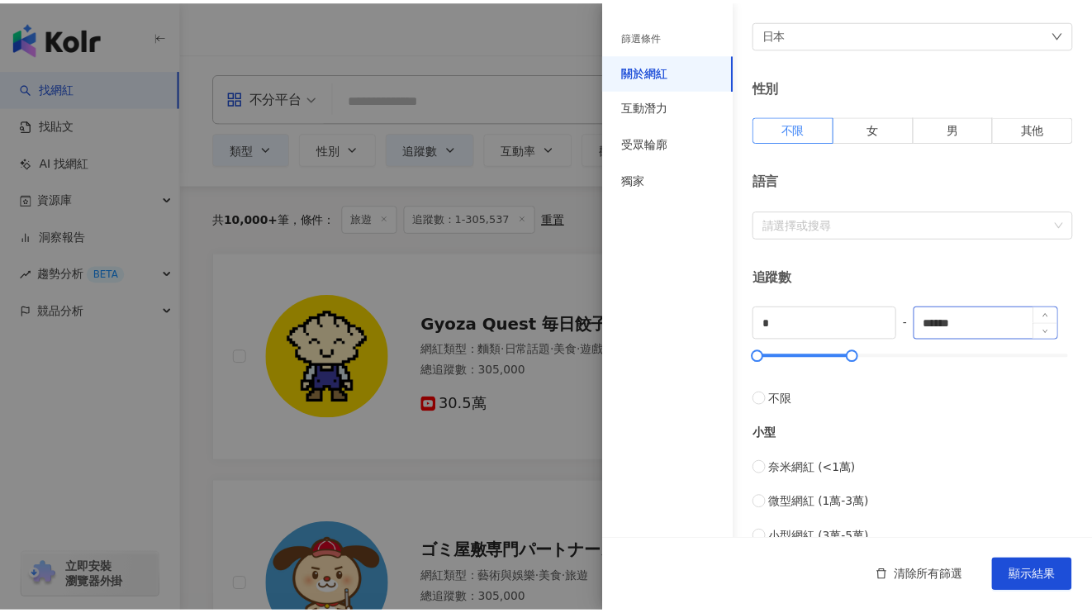
scroll to position [203, 0]
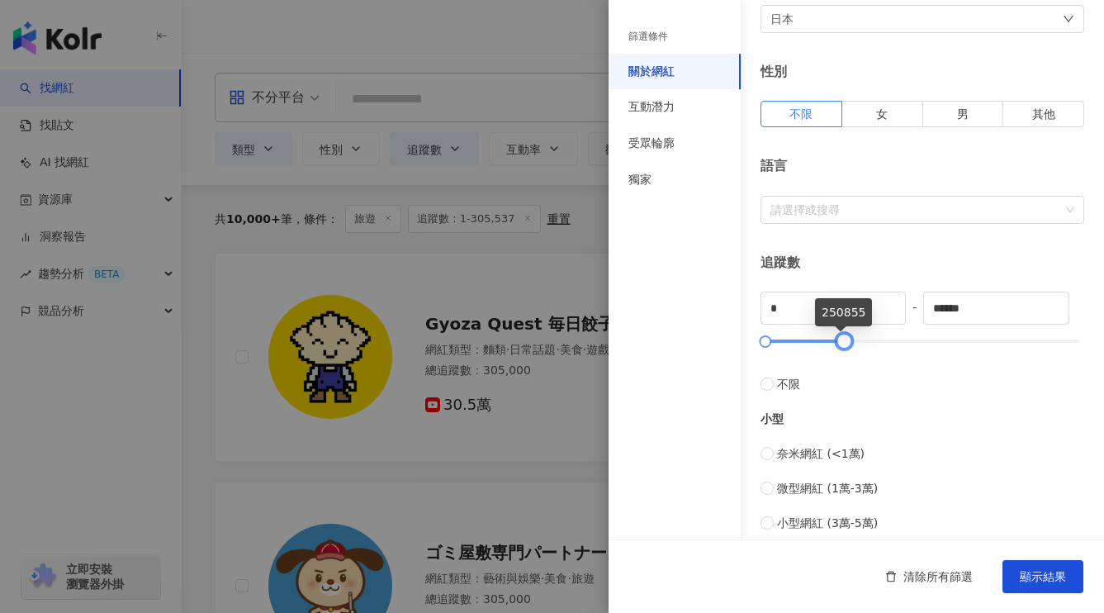
drag, startPoint x: 858, startPoint y: 343, endPoint x: 842, endPoint y: 344, distance: 16.5
click at [842, 344] on div at bounding box center [844, 341] width 9 height 9
click at [1056, 568] on button "顯示結果" at bounding box center [1043, 576] width 81 height 33
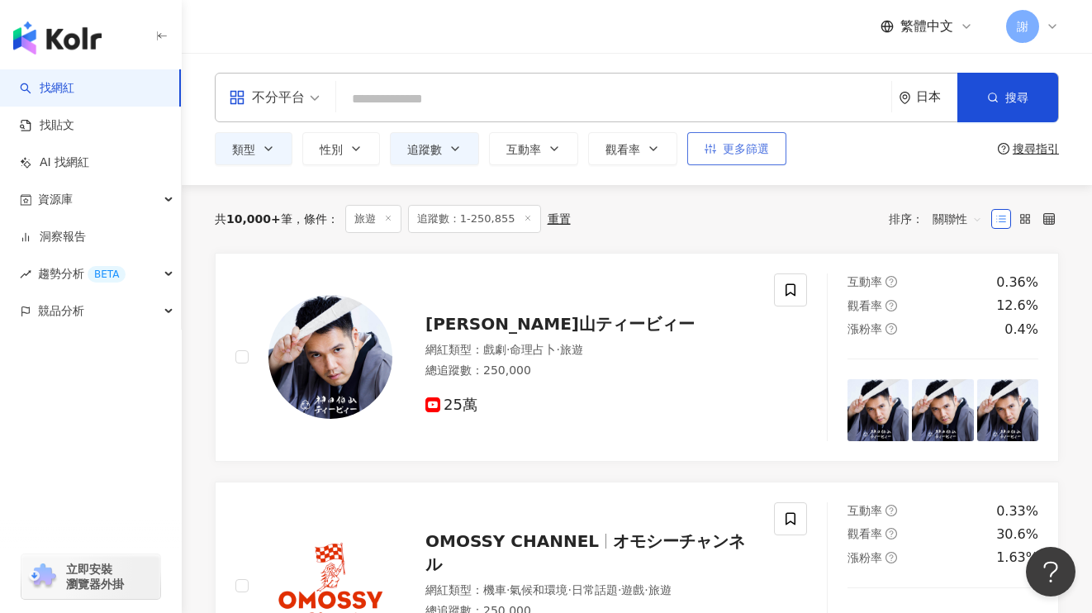
click at [727, 143] on span "更多篩選" at bounding box center [746, 148] width 46 height 13
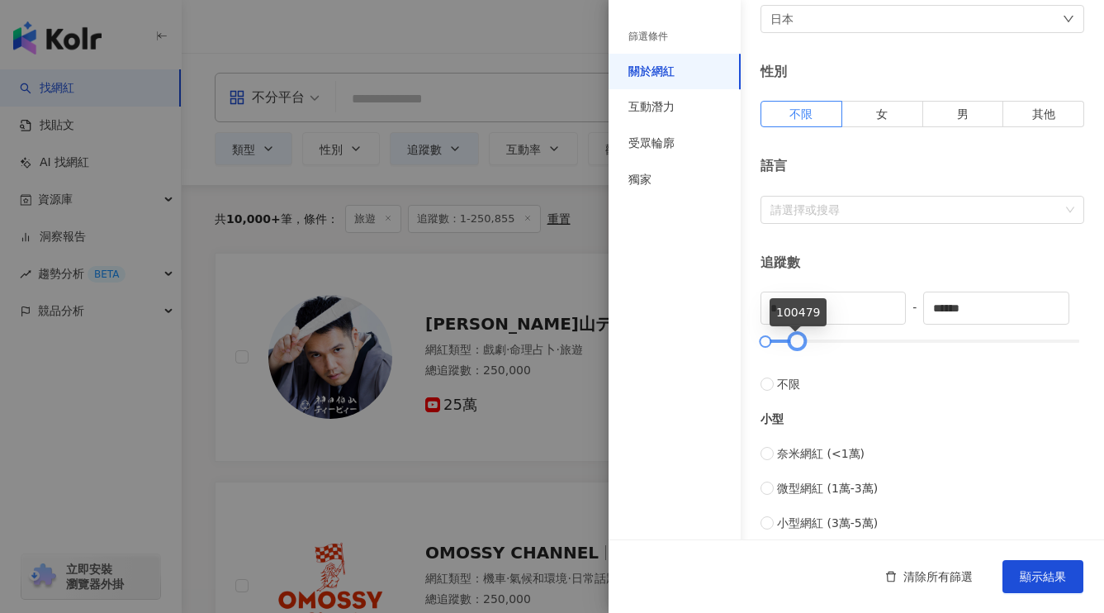
type input "******"
drag, startPoint x: 842, startPoint y: 343, endPoint x: 797, endPoint y: 340, distance: 44.7
click at [797, 340] on div at bounding box center [797, 341] width 9 height 9
click at [1044, 574] on span "顯示結果" at bounding box center [1043, 576] width 46 height 13
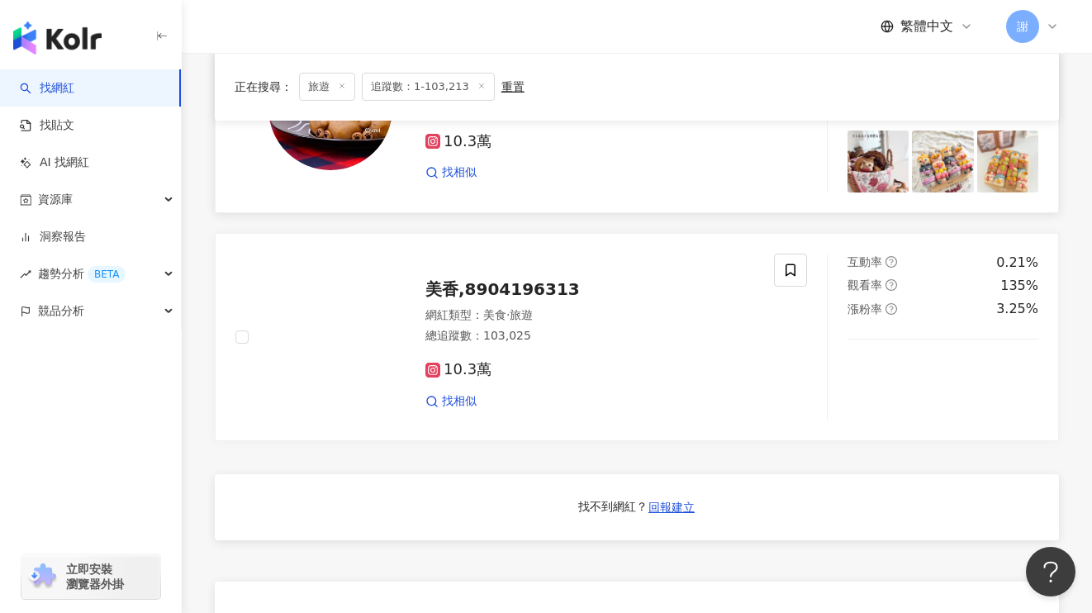
scroll to position [650, 0]
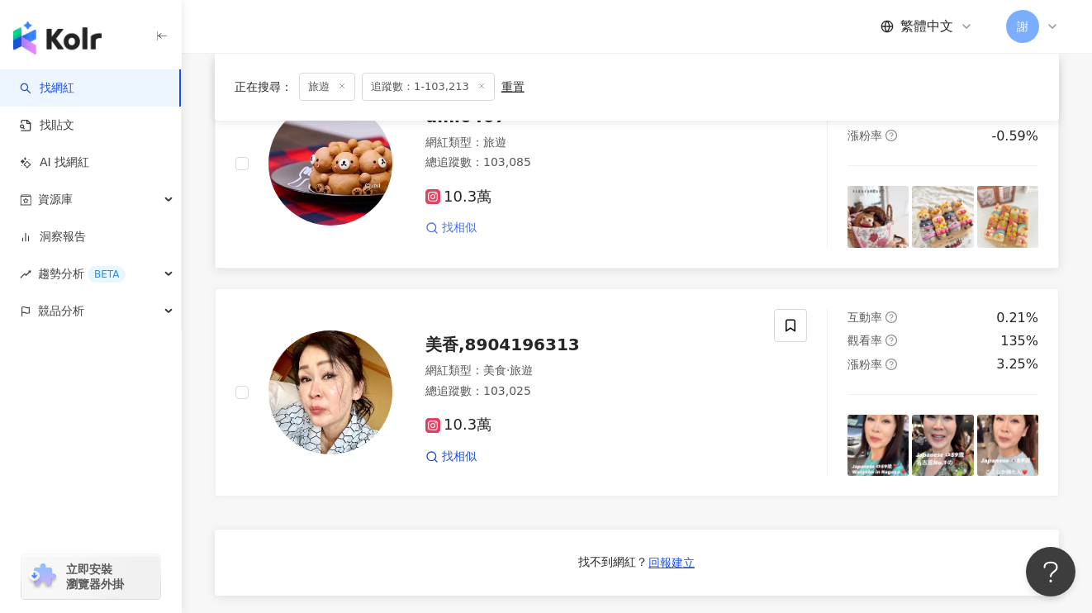
click at [454, 225] on span "找相似" at bounding box center [459, 228] width 35 height 17
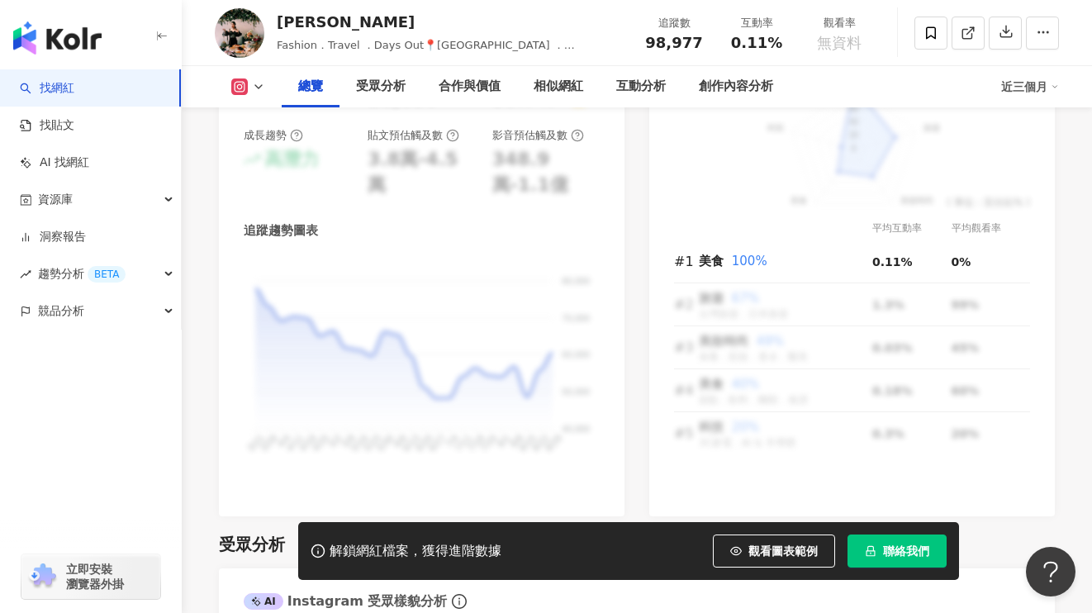
scroll to position [1024, 0]
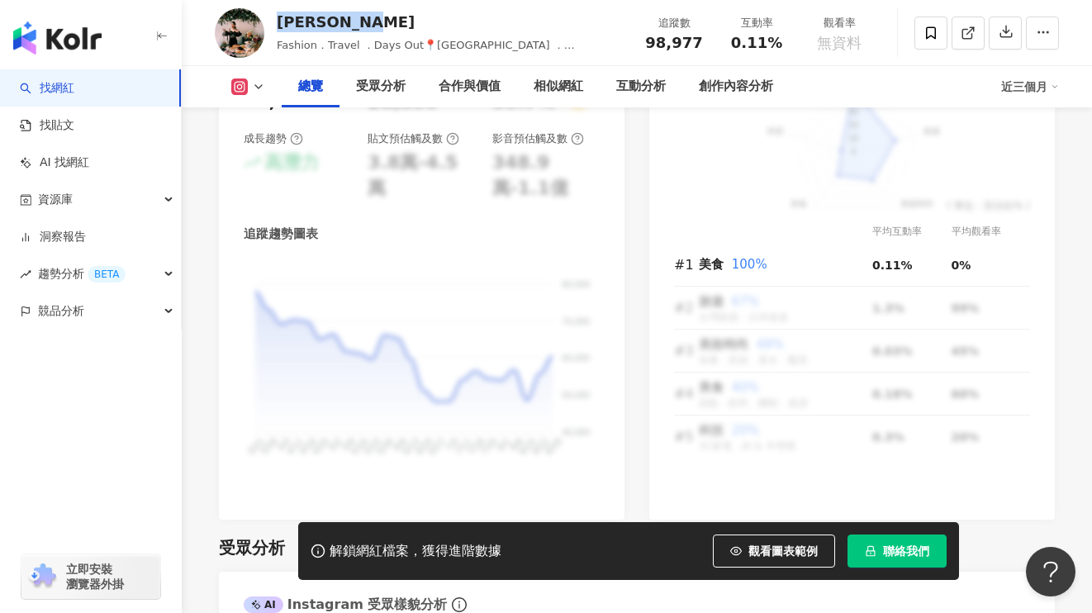
drag, startPoint x: 360, startPoint y: 21, endPoint x: 279, endPoint y: 21, distance: 81.0
click at [278, 21] on div "Likaran Ai" at bounding box center [451, 22] width 348 height 21
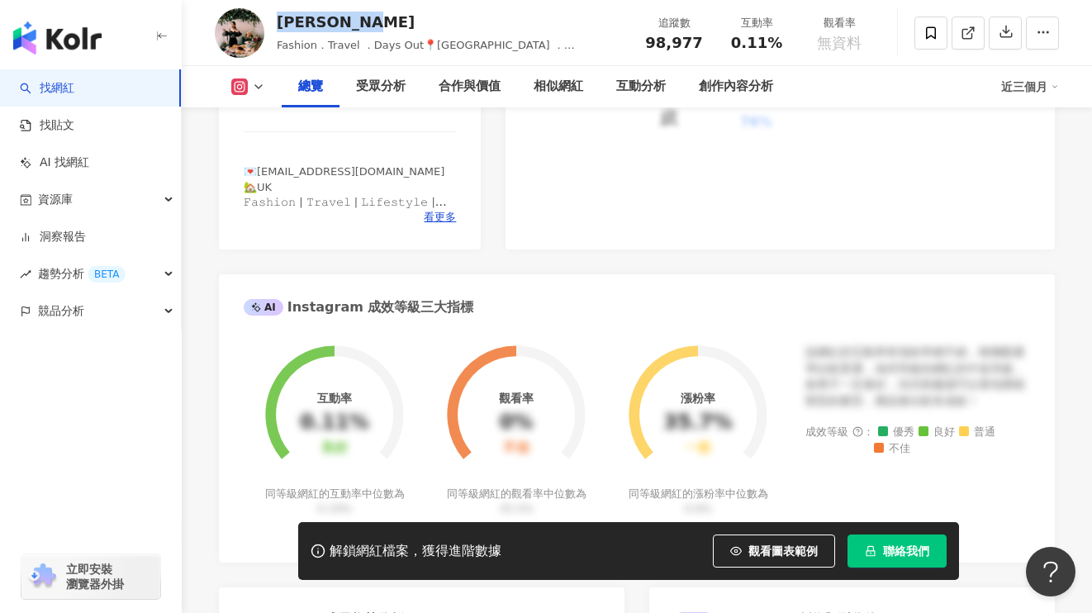
scroll to position [433, 0]
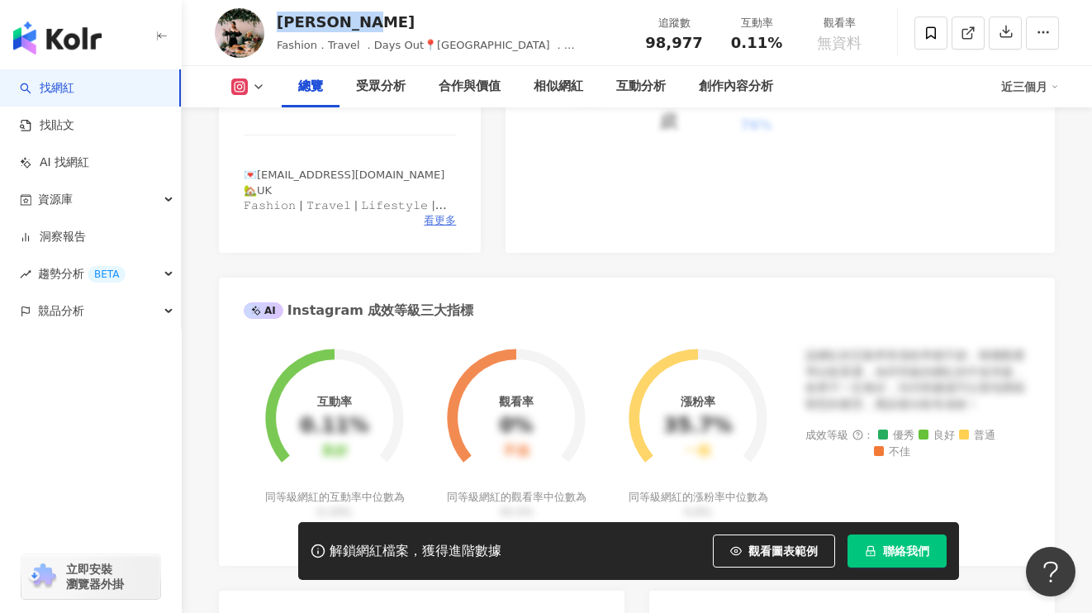
click at [435, 220] on span "看更多" at bounding box center [440, 220] width 32 height 15
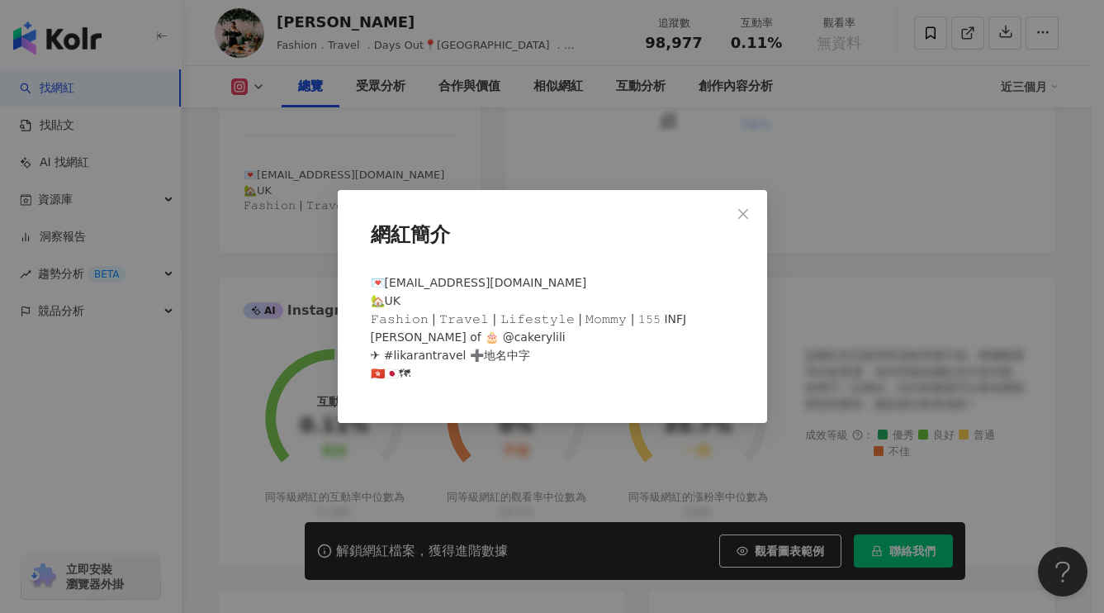
click at [606, 149] on div "網紅簡介 💌likaranlai@gmail.com 🏡UK 𝙵𝚊𝚜𝚑𝚒𝚘𝚗 | 𝚃𝚛𝚊𝚟𝚎𝚕 | 𝙻𝚒𝚏𝚎𝚜𝚝𝚢𝚕𝚎 | 𝙼𝚘𝚖𝚖𝚢 | 𝟷𝟻𝟻 INFJ …" at bounding box center [552, 306] width 1104 height 613
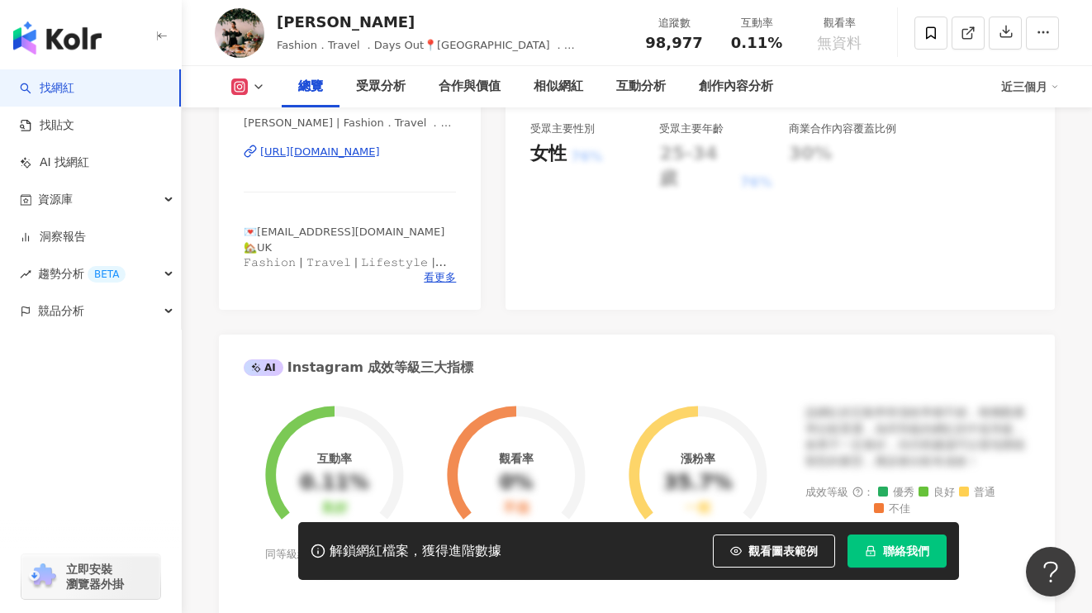
scroll to position [0, 0]
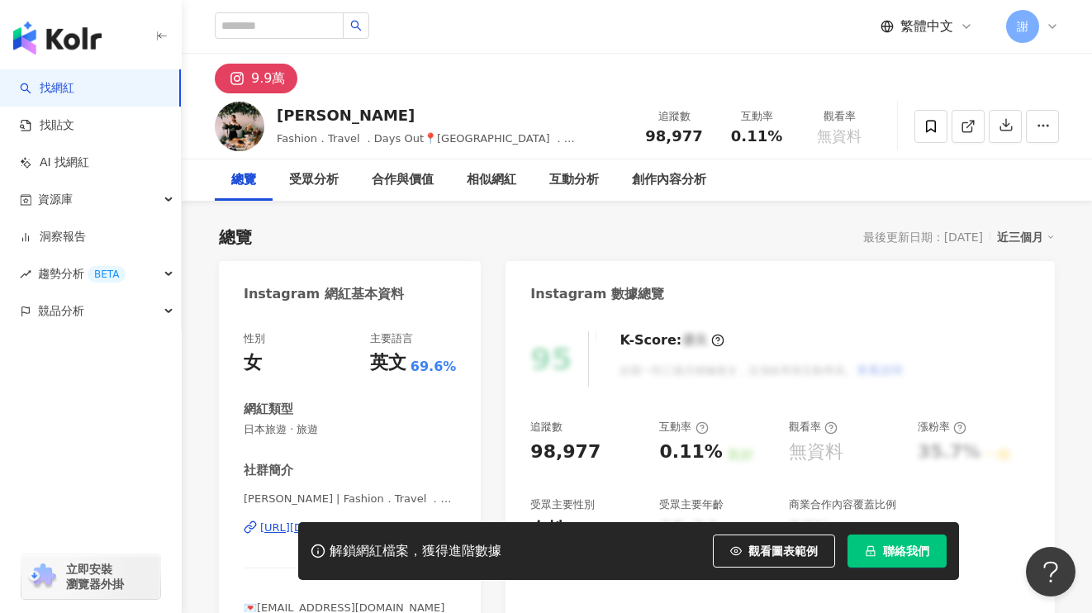
click at [254, 86] on div "9.9萬" at bounding box center [268, 78] width 34 height 23
click at [273, 81] on div "9.9萬" at bounding box center [268, 78] width 34 height 23
drag, startPoint x: 355, startPoint y: 116, endPoint x: 278, endPoint y: 121, distance: 77.0
click at [278, 121] on div "Likaran Ai" at bounding box center [451, 115] width 348 height 21
copy div "Likaran Ai"
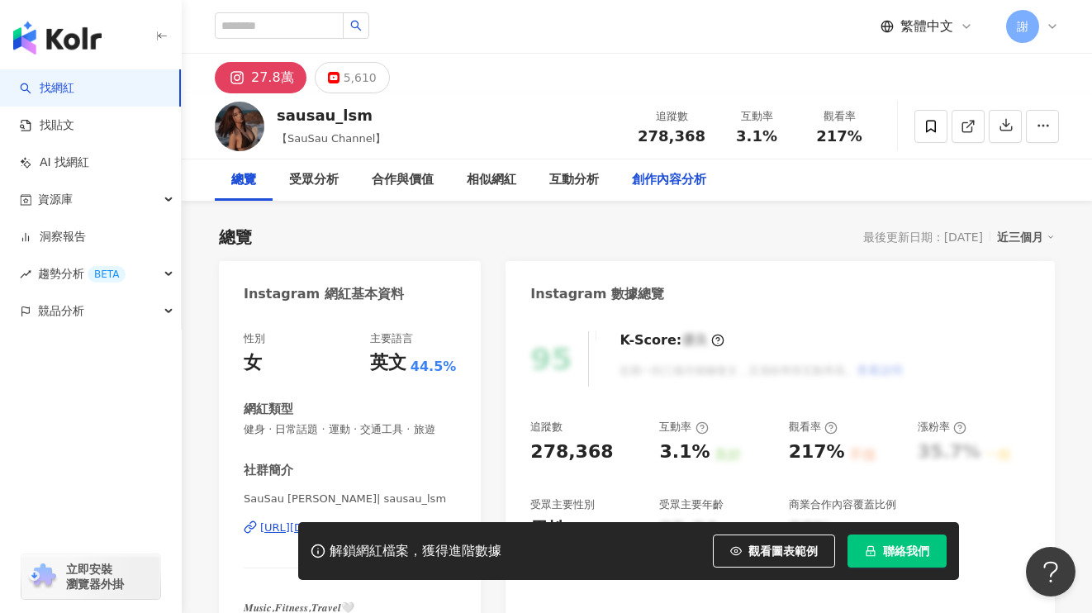
click at [695, 177] on div "創作內容分析" at bounding box center [669, 180] width 74 height 20
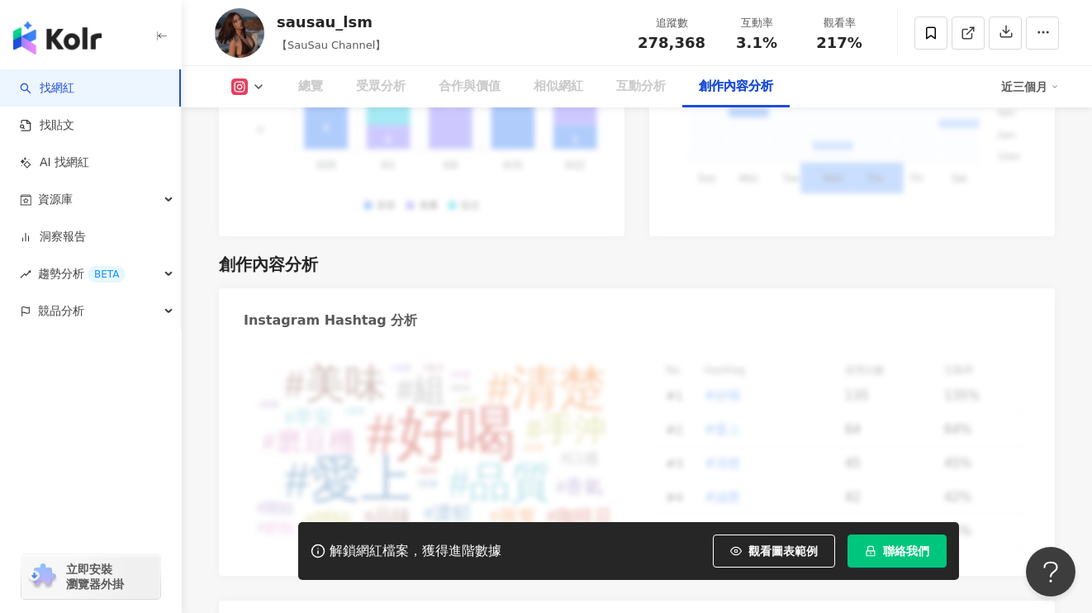
scroll to position [4726, 0]
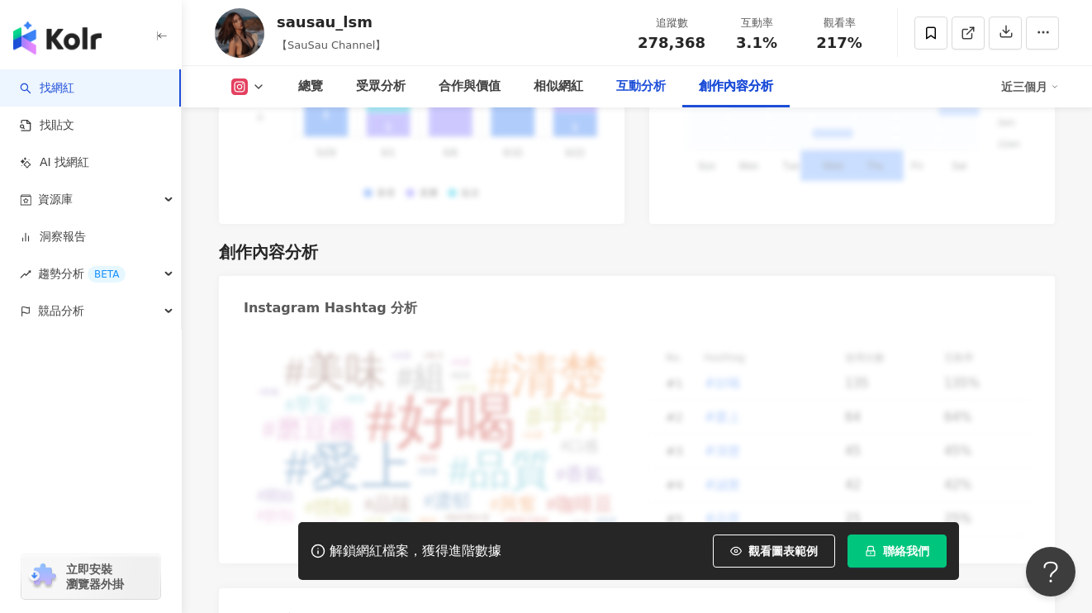
click at [634, 94] on div "互動分析" at bounding box center [641, 87] width 50 height 20
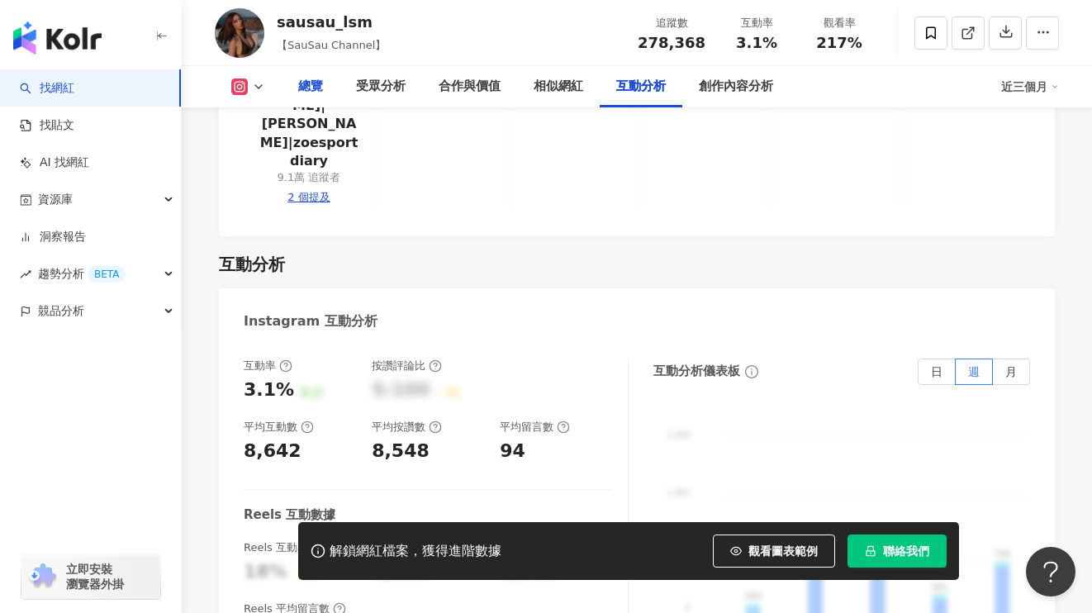
click at [320, 91] on div "總覽" at bounding box center [310, 87] width 25 height 20
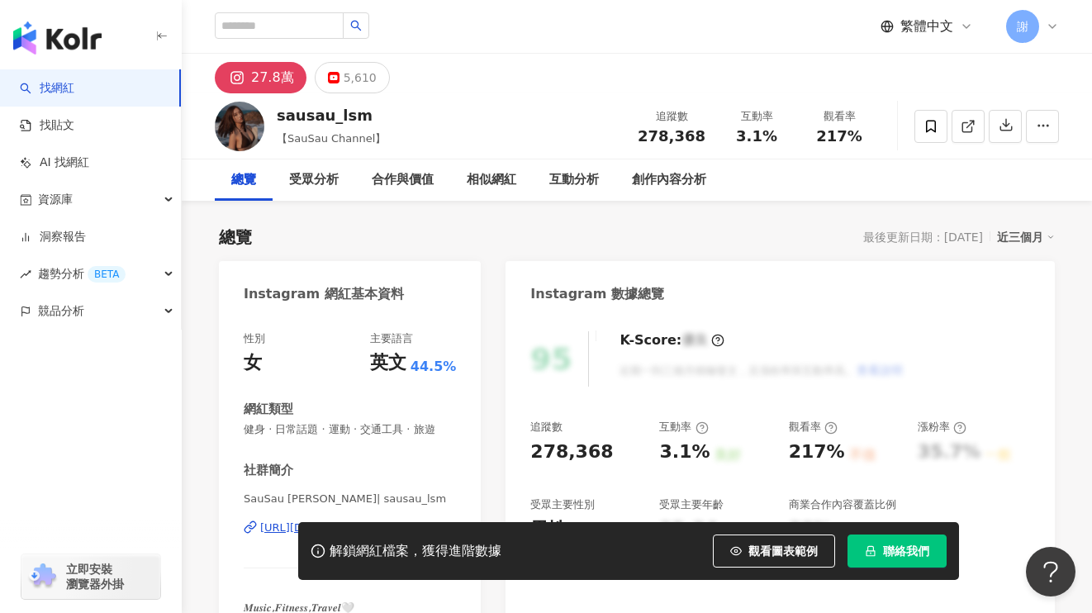
click at [640, 240] on div "總覽 最後更新日期：2025/8/23 近三個月" at bounding box center [637, 237] width 836 height 23
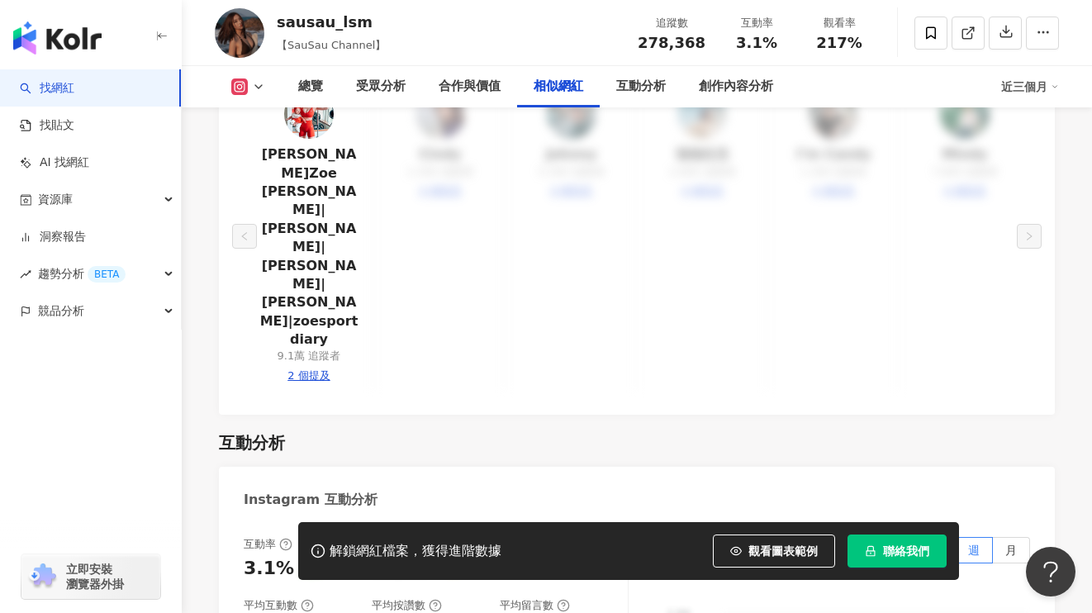
scroll to position [3123, 0]
